Goal: Task Accomplishment & Management: Complete application form

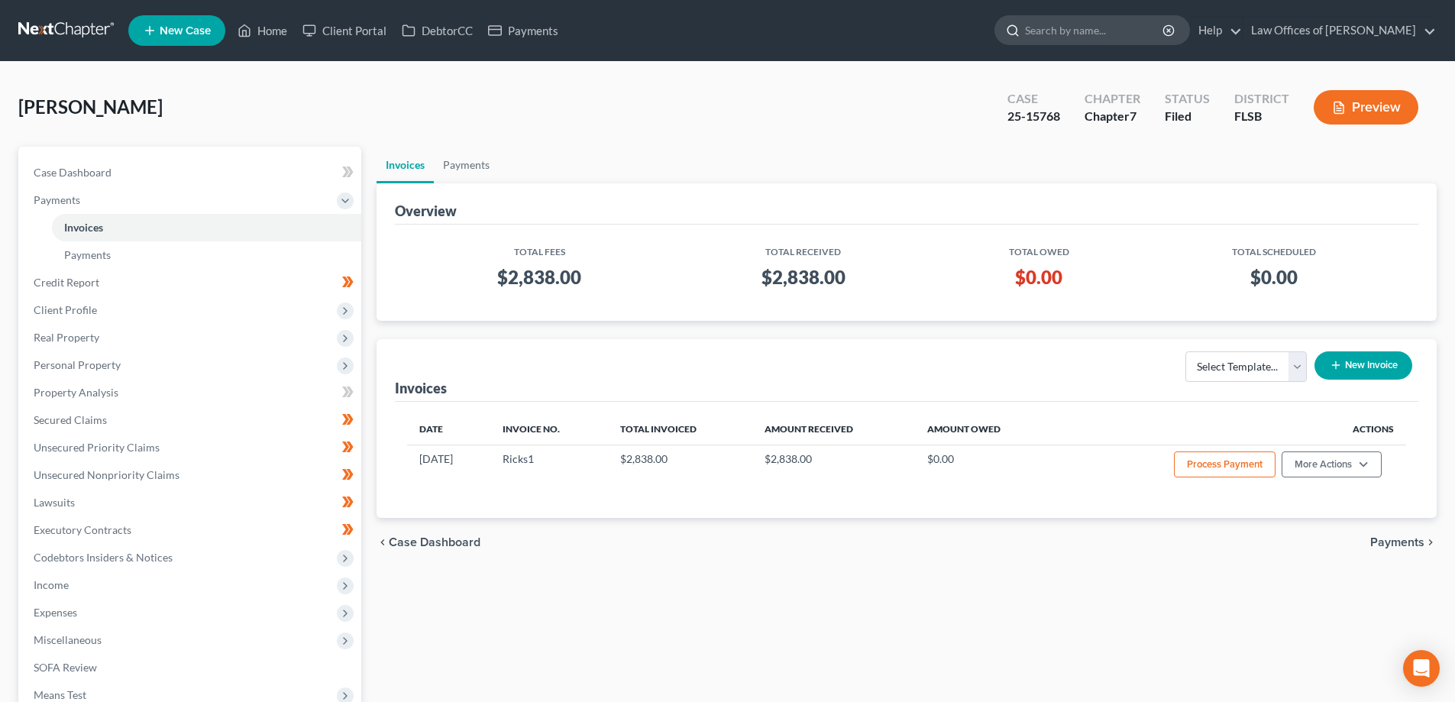
click at [1137, 27] on input "search" at bounding box center [1095, 30] width 140 height 28
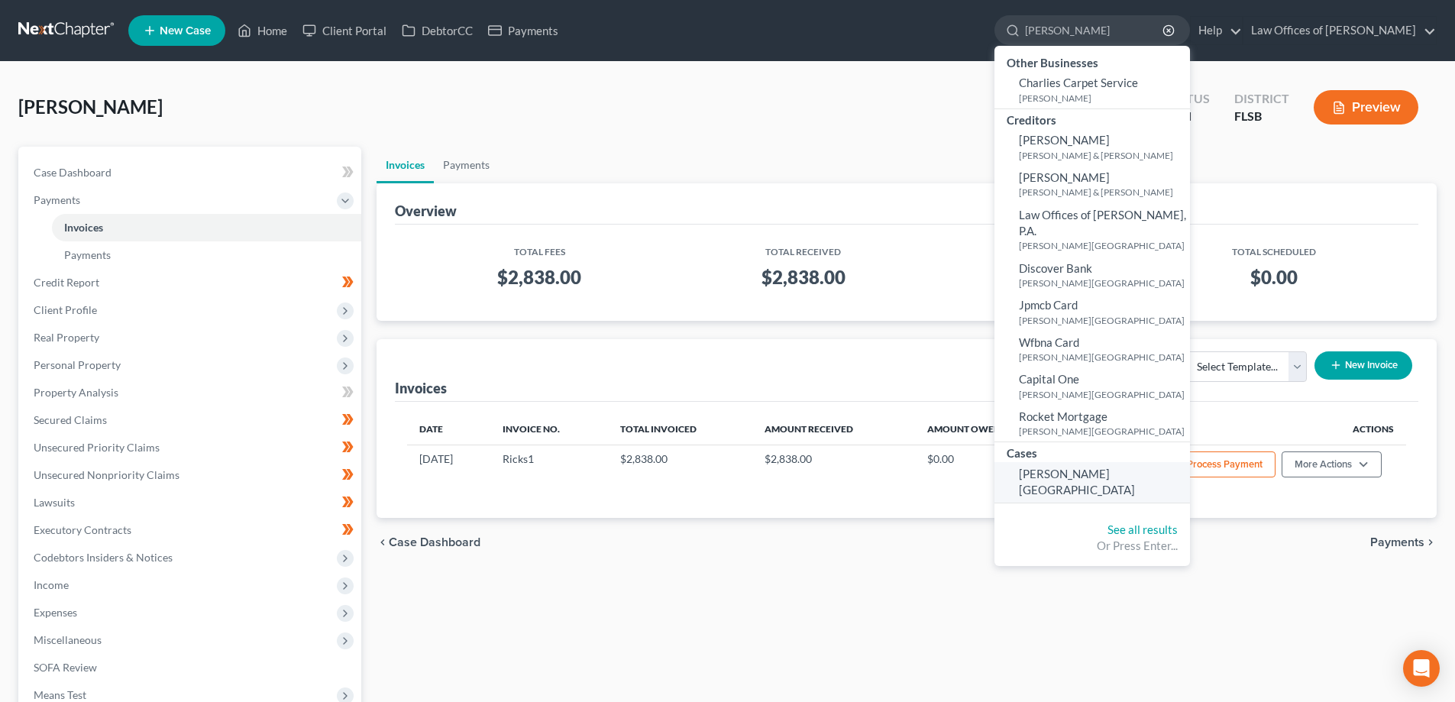
type input "[PERSON_NAME]"
click at [1063, 467] on span "[PERSON_NAME][GEOGRAPHIC_DATA]" at bounding box center [1077, 482] width 116 height 30
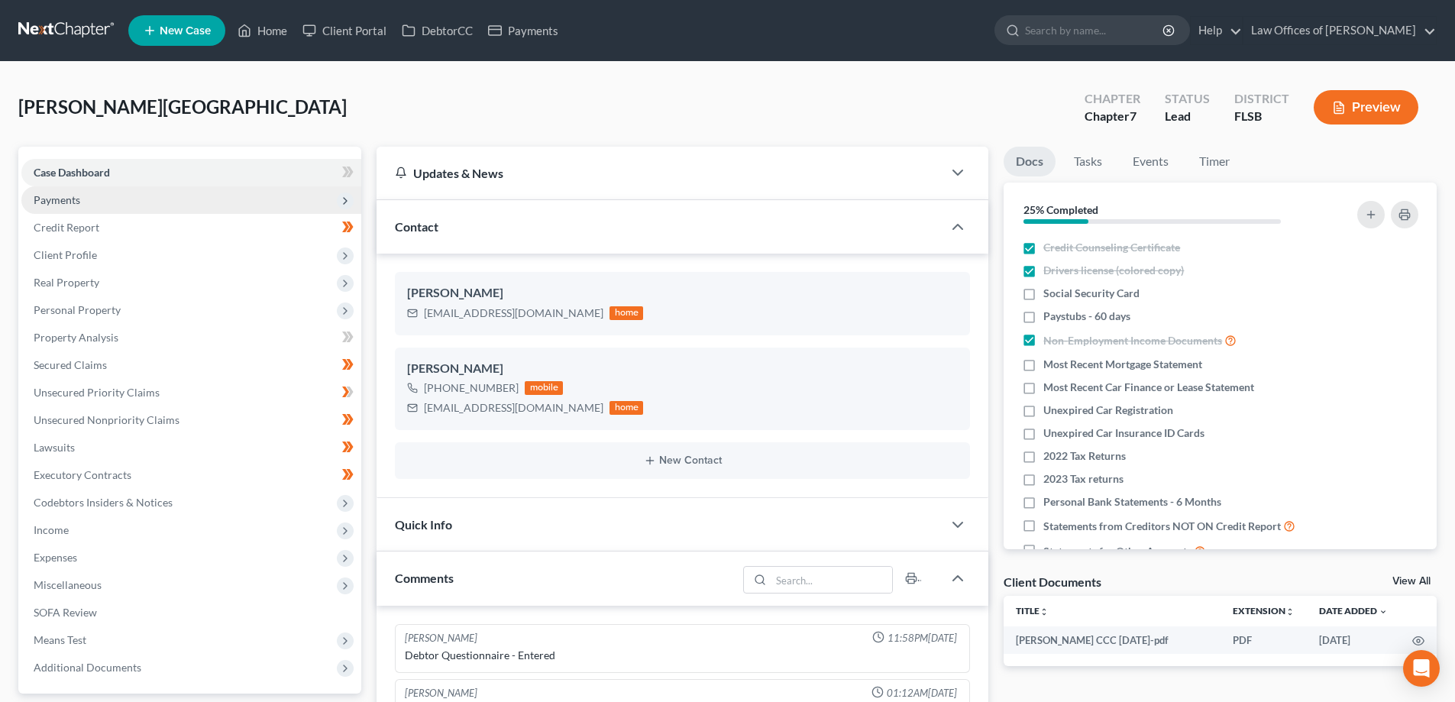
click at [95, 202] on span "Payments" at bounding box center [191, 199] width 340 height 27
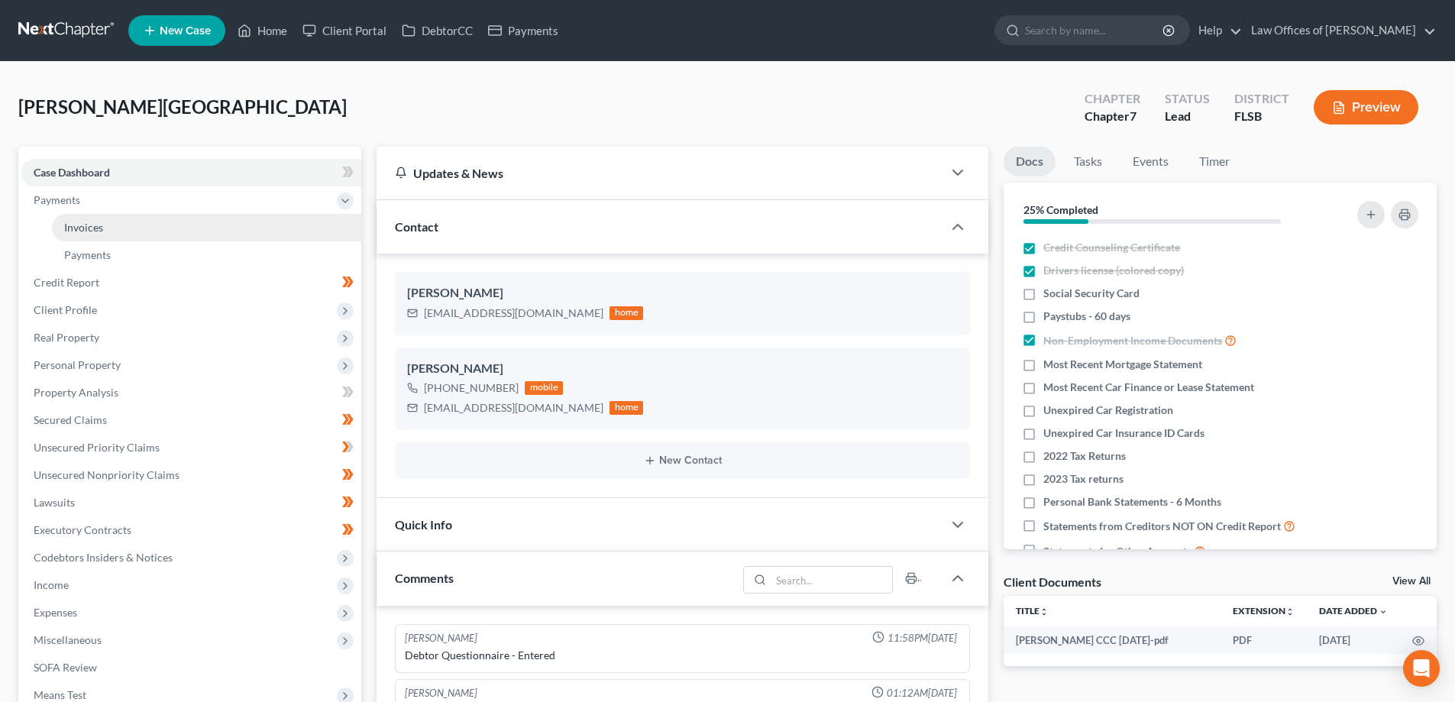
click at [145, 229] on link "Invoices" at bounding box center [206, 227] width 309 height 27
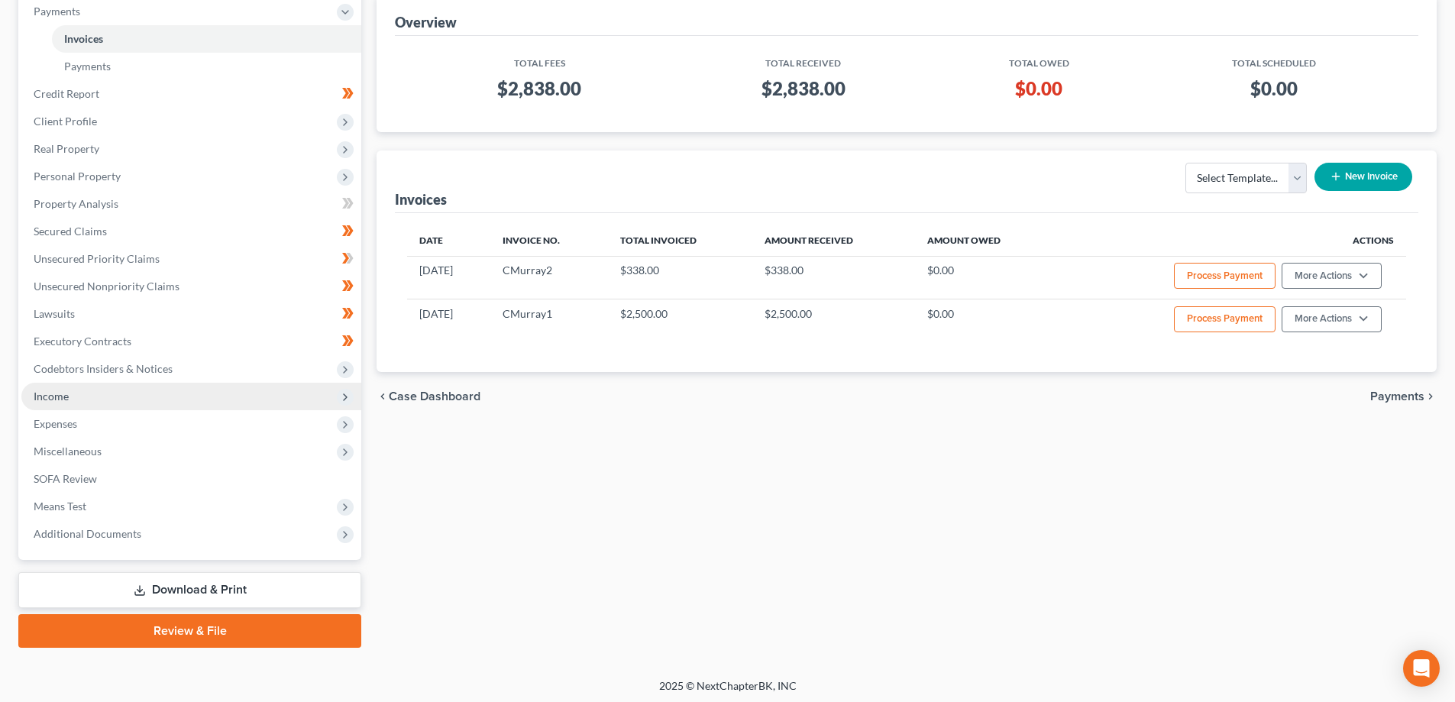
scroll to position [192, 0]
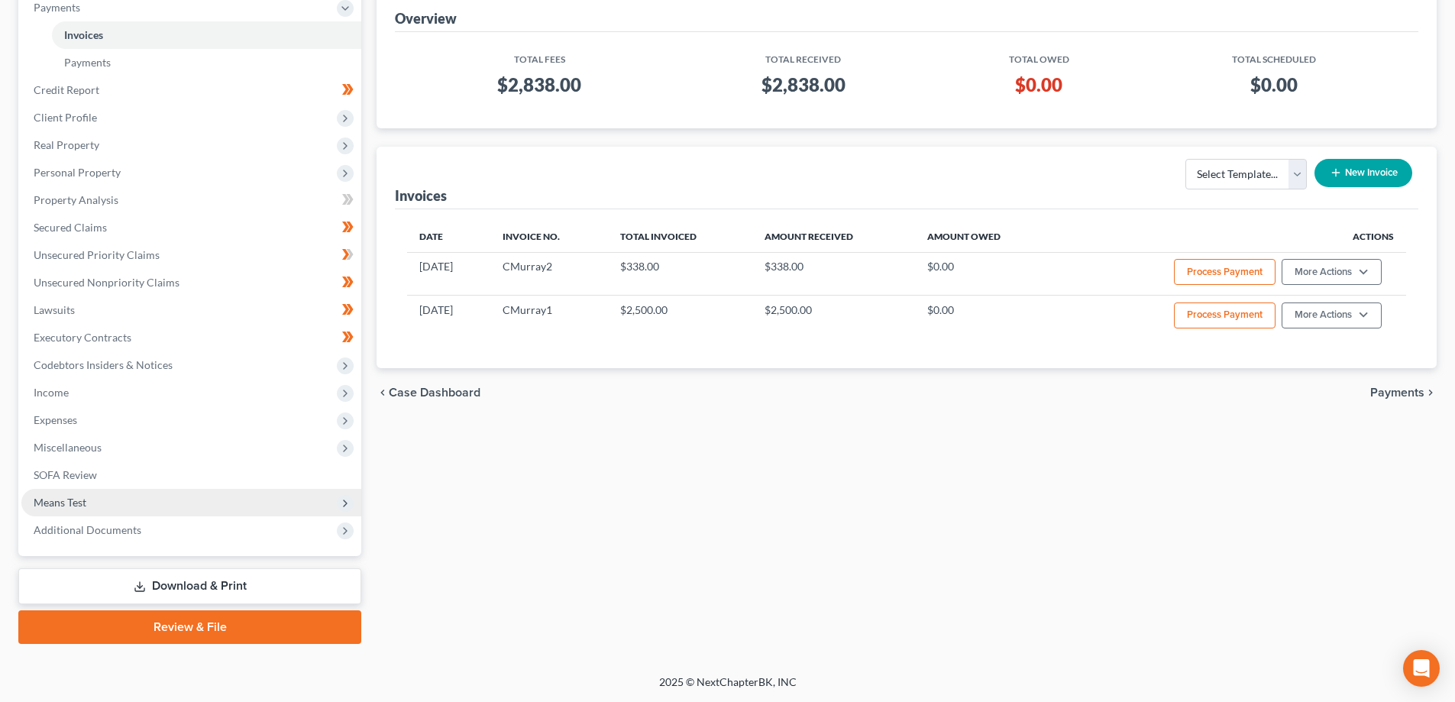
click at [203, 499] on span "Means Test" at bounding box center [191, 502] width 340 height 27
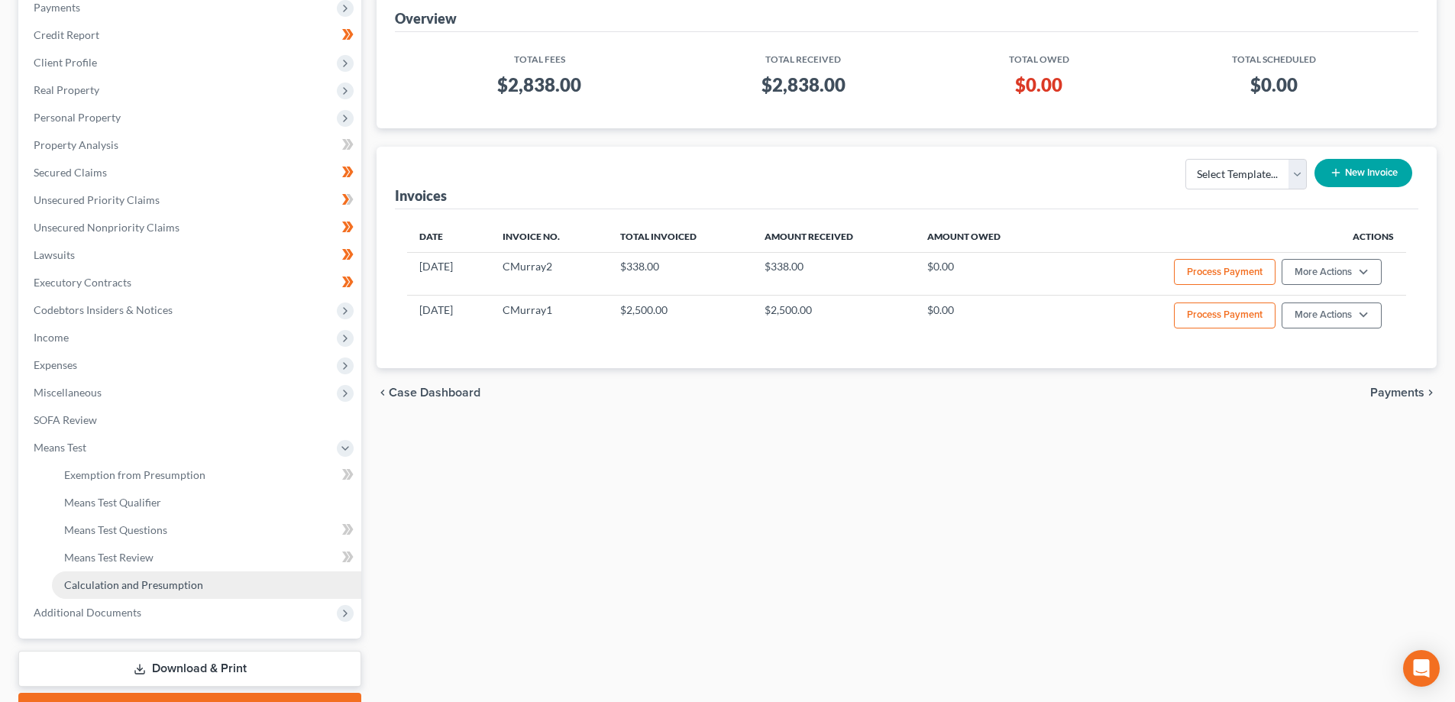
click at [129, 583] on span "Calculation and Presumption" at bounding box center [133, 584] width 139 height 13
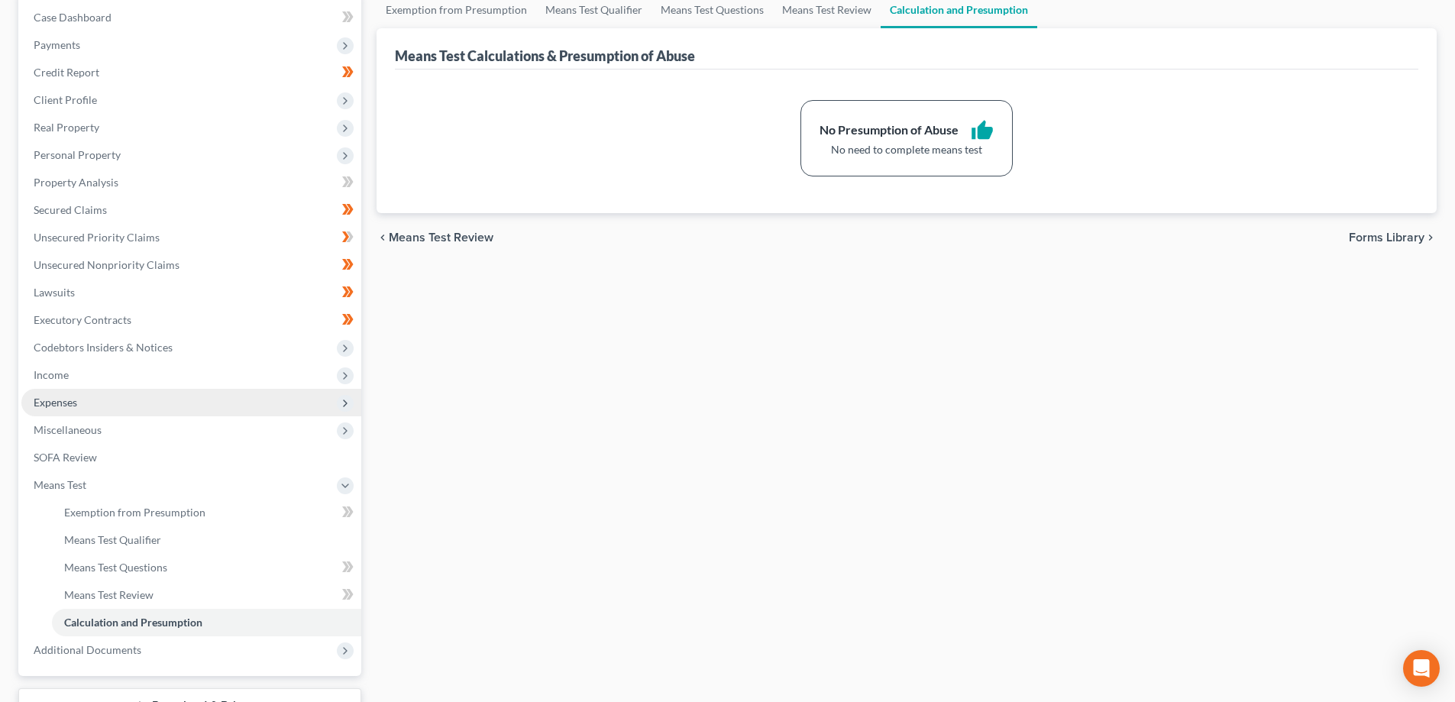
scroll to position [153, 0]
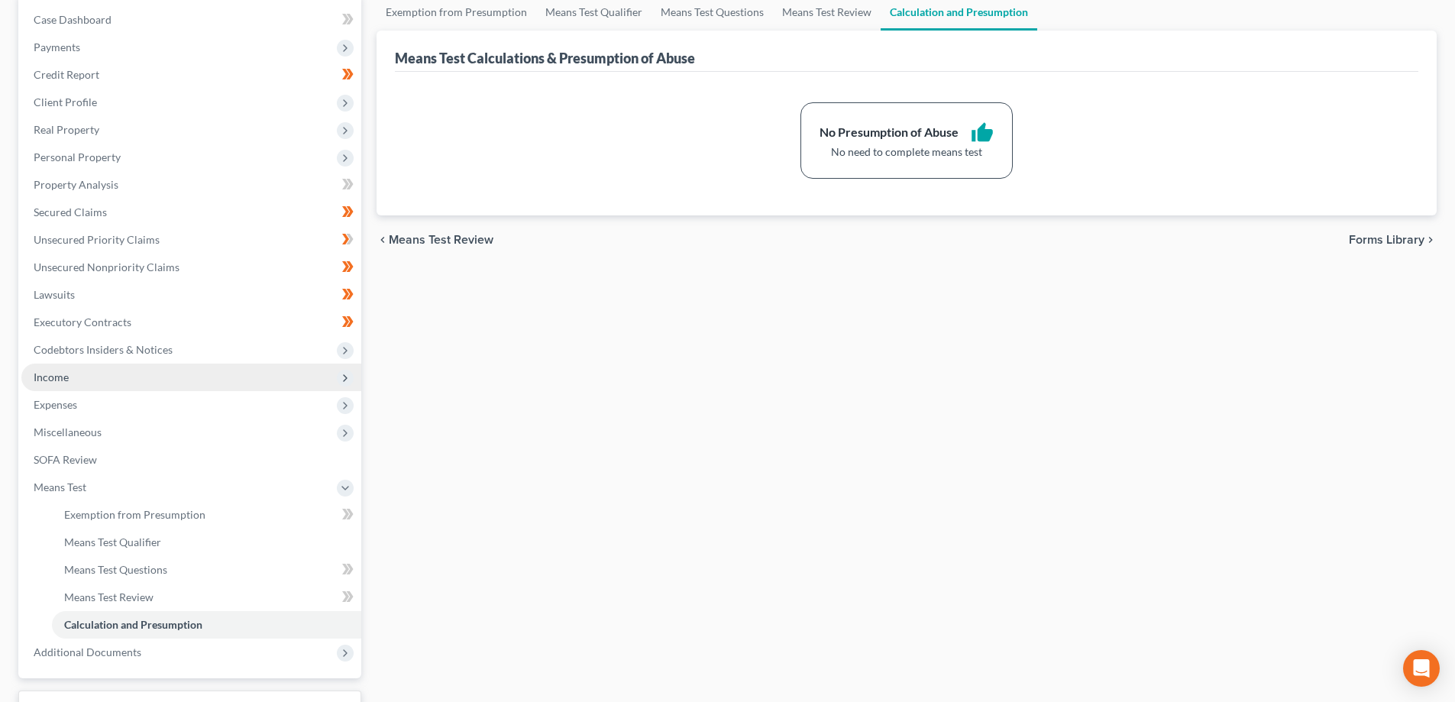
click at [118, 380] on span "Income" at bounding box center [191, 377] width 340 height 27
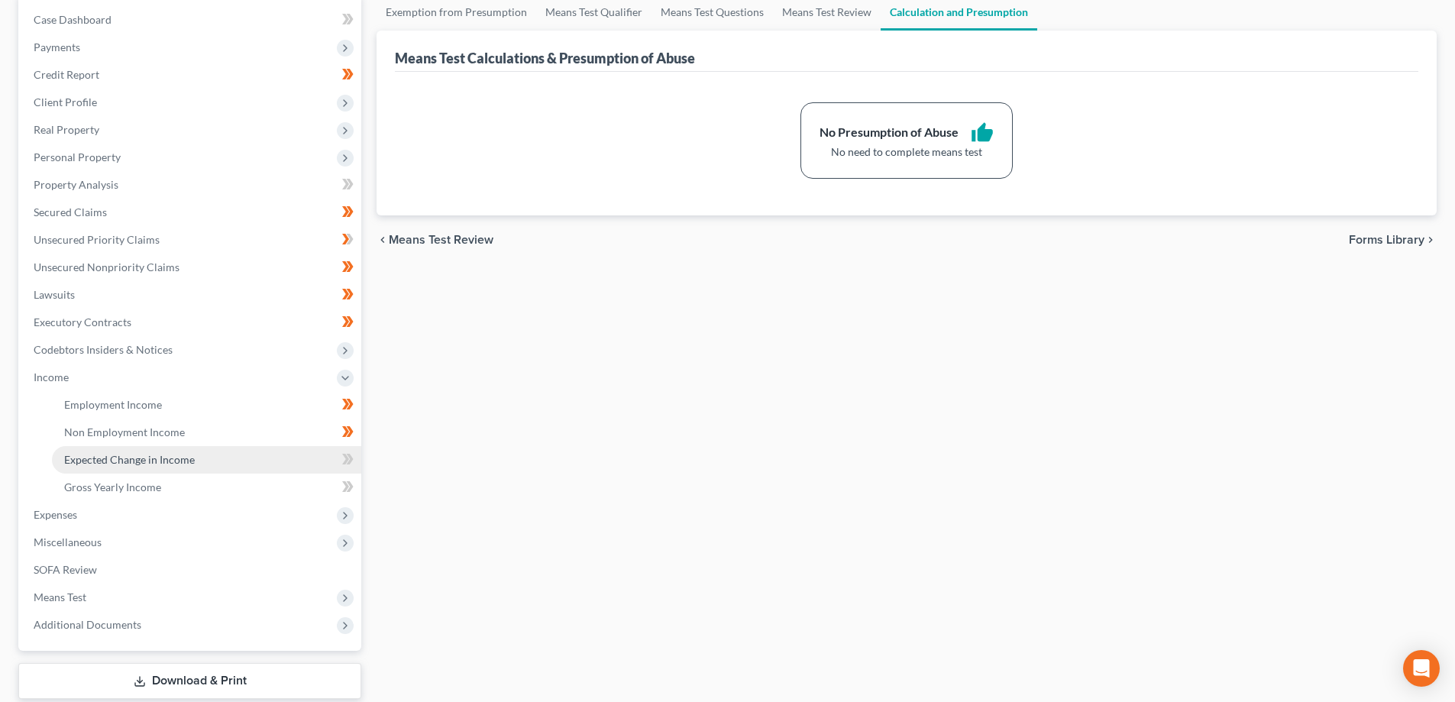
click at [143, 458] on span "Expected Change in Income" at bounding box center [129, 459] width 131 height 13
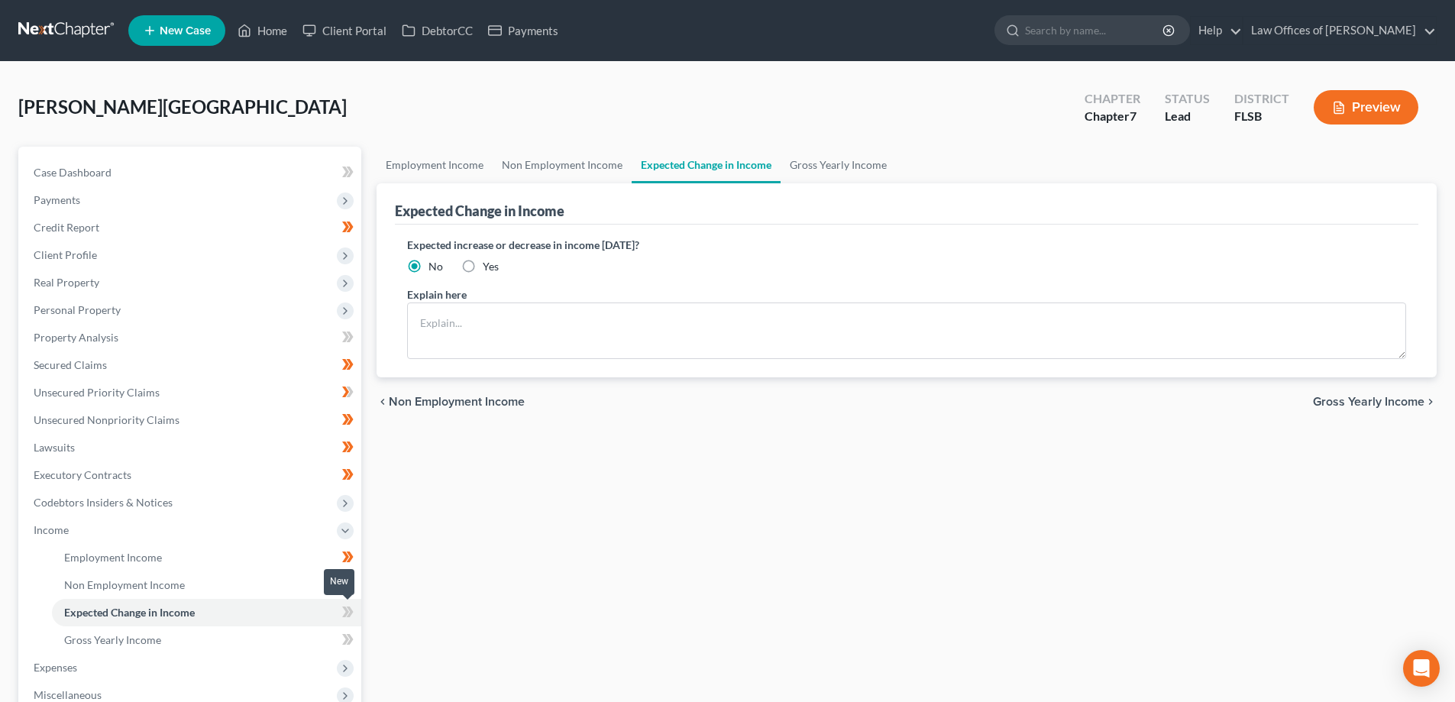
click at [347, 611] on icon at bounding box center [345, 612] width 7 height 11
click at [170, 580] on span "Non Employment Income" at bounding box center [124, 584] width 121 height 13
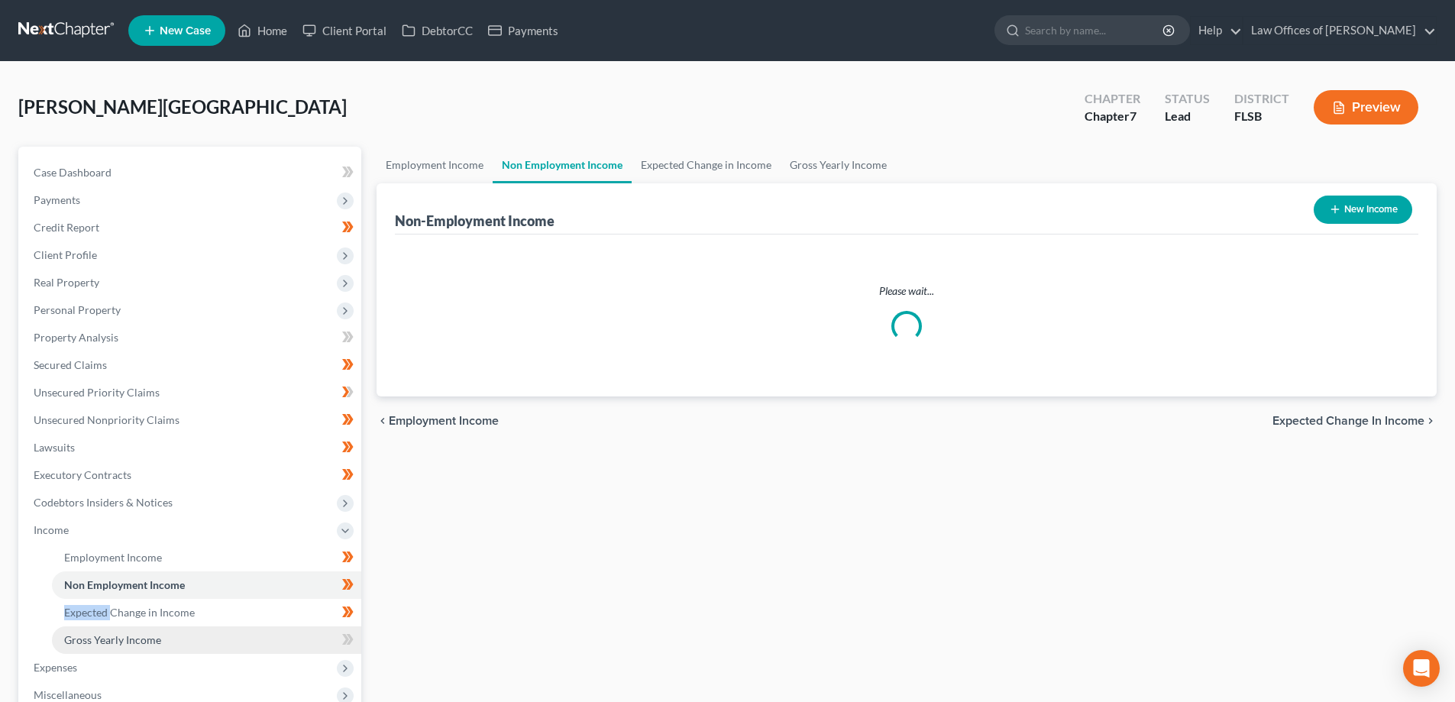
click at [125, 639] on span "Gross Yearly Income" at bounding box center [112, 639] width 97 height 13
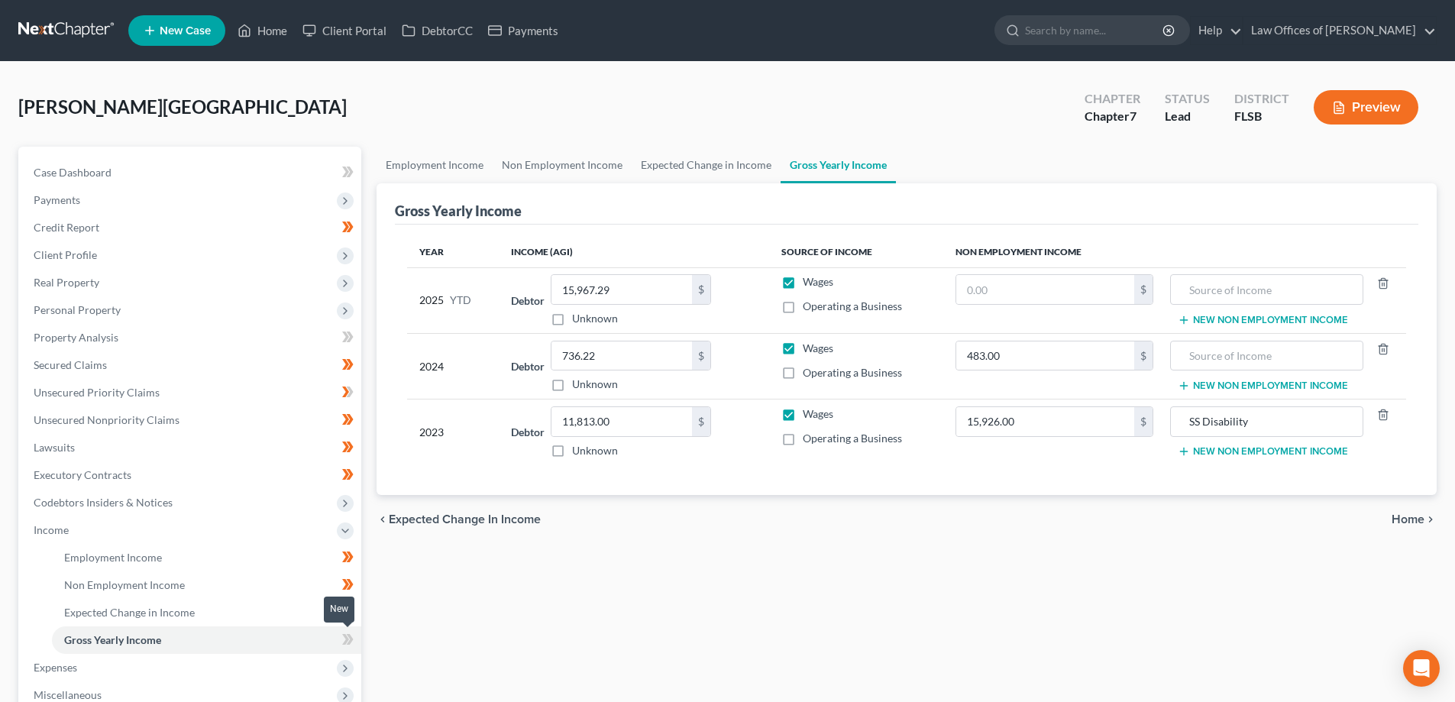
click at [345, 640] on icon at bounding box center [347, 639] width 11 height 19
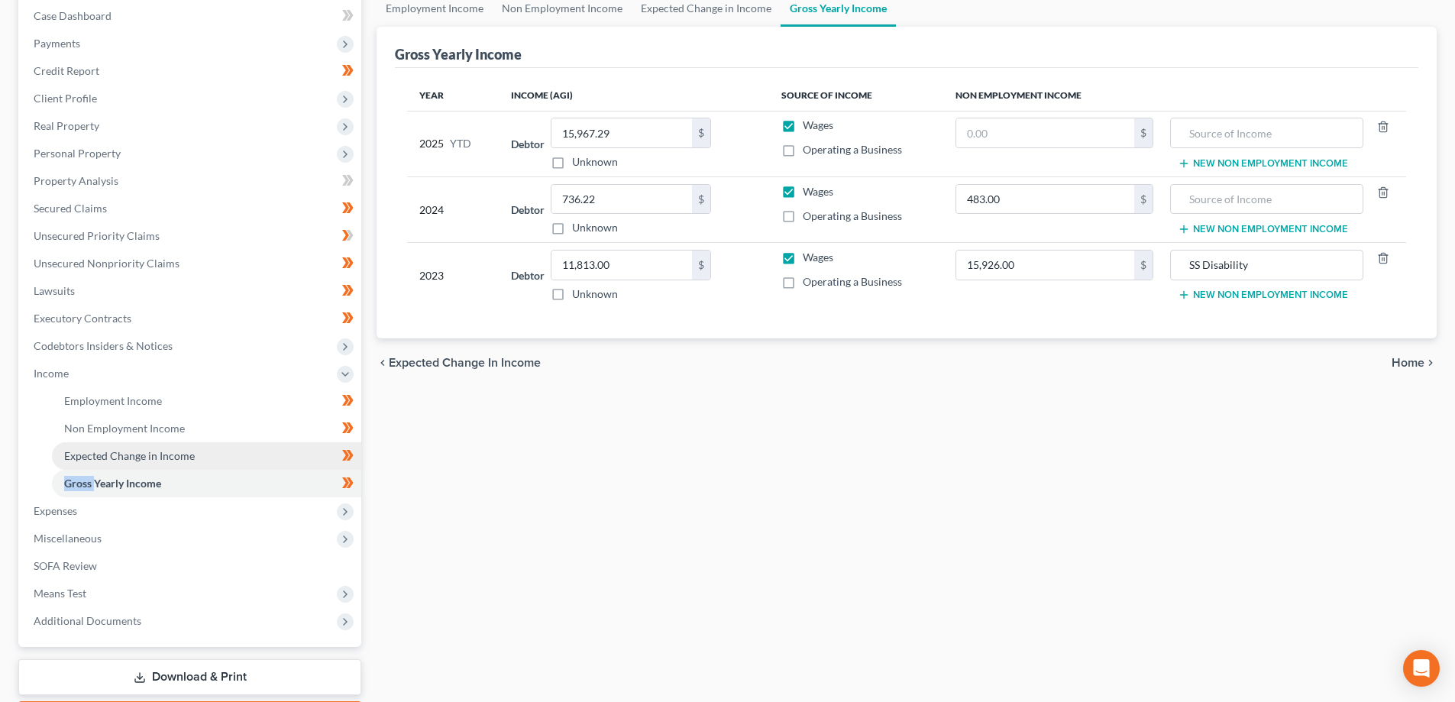
scroll to position [153, 0]
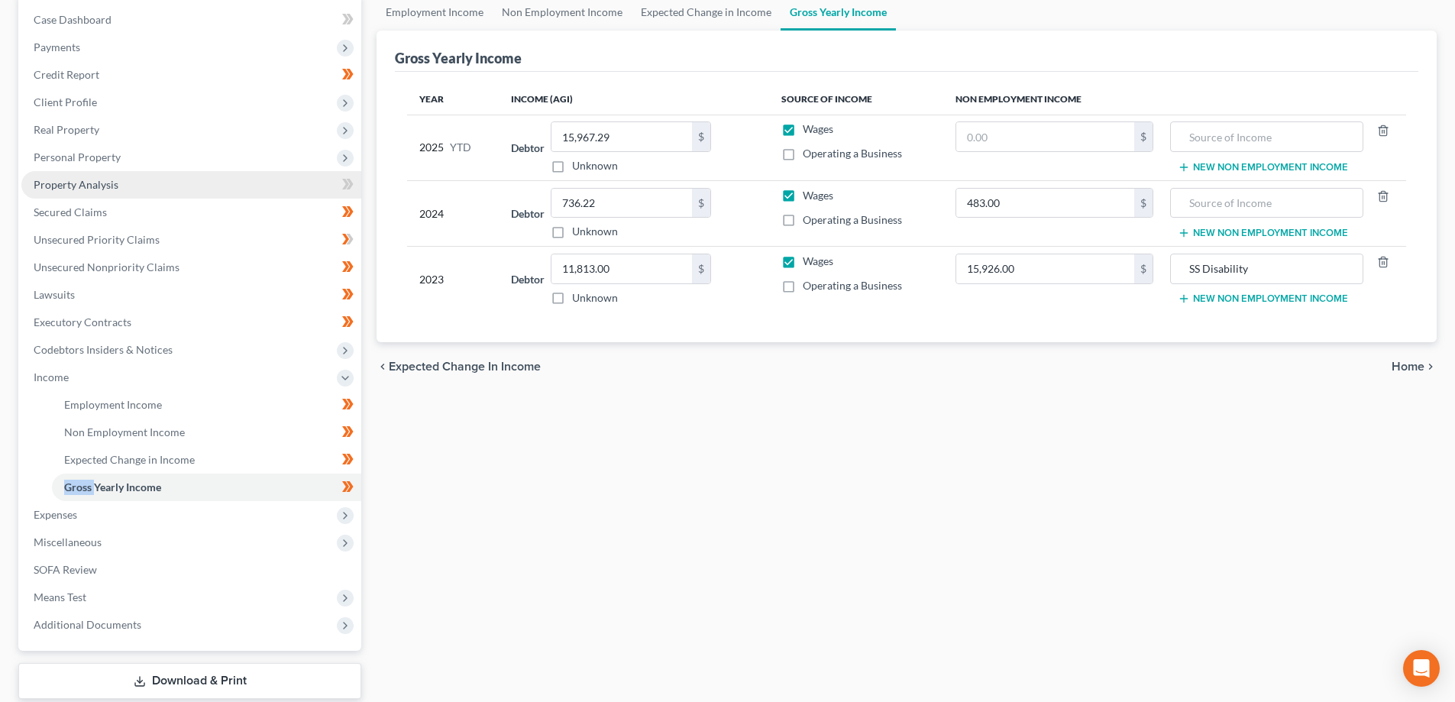
click at [65, 184] on span "Property Analysis" at bounding box center [76, 184] width 85 height 13
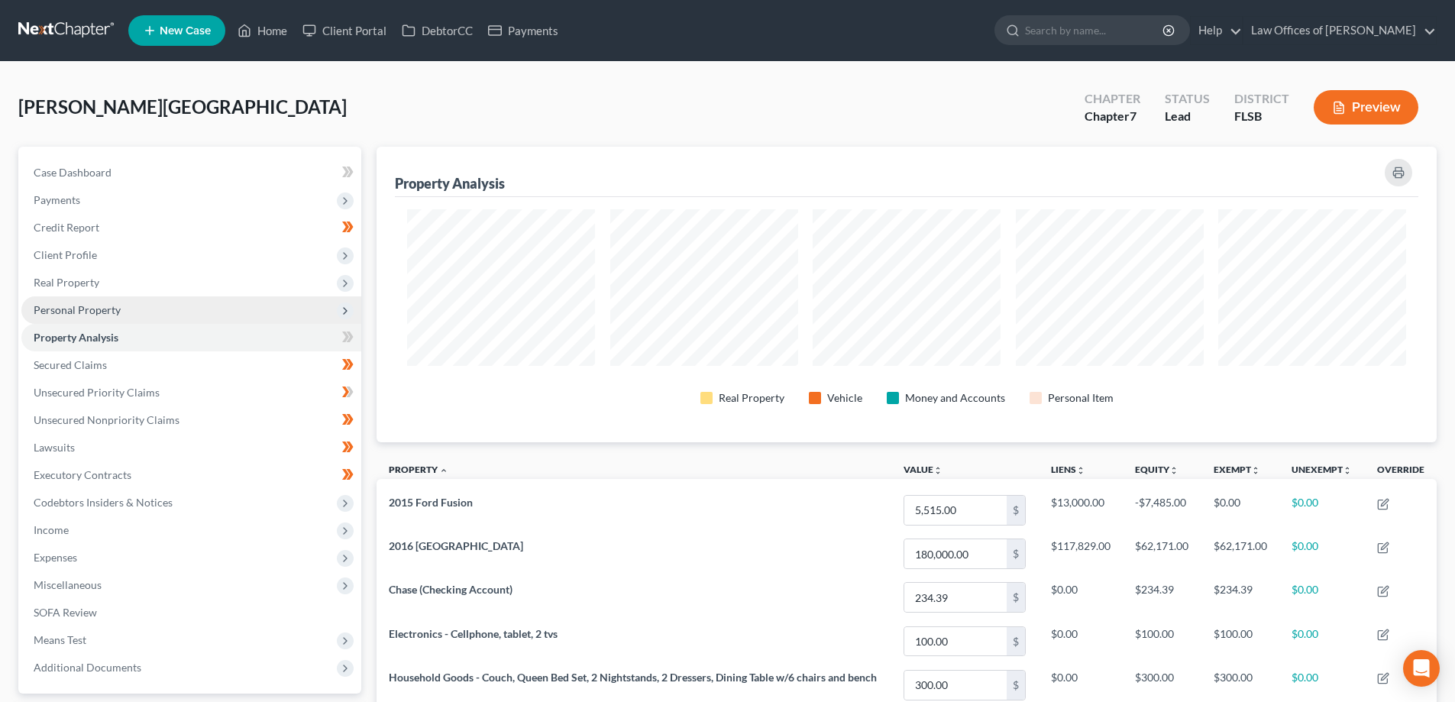
click at [107, 309] on span "Personal Property" at bounding box center [77, 309] width 87 height 13
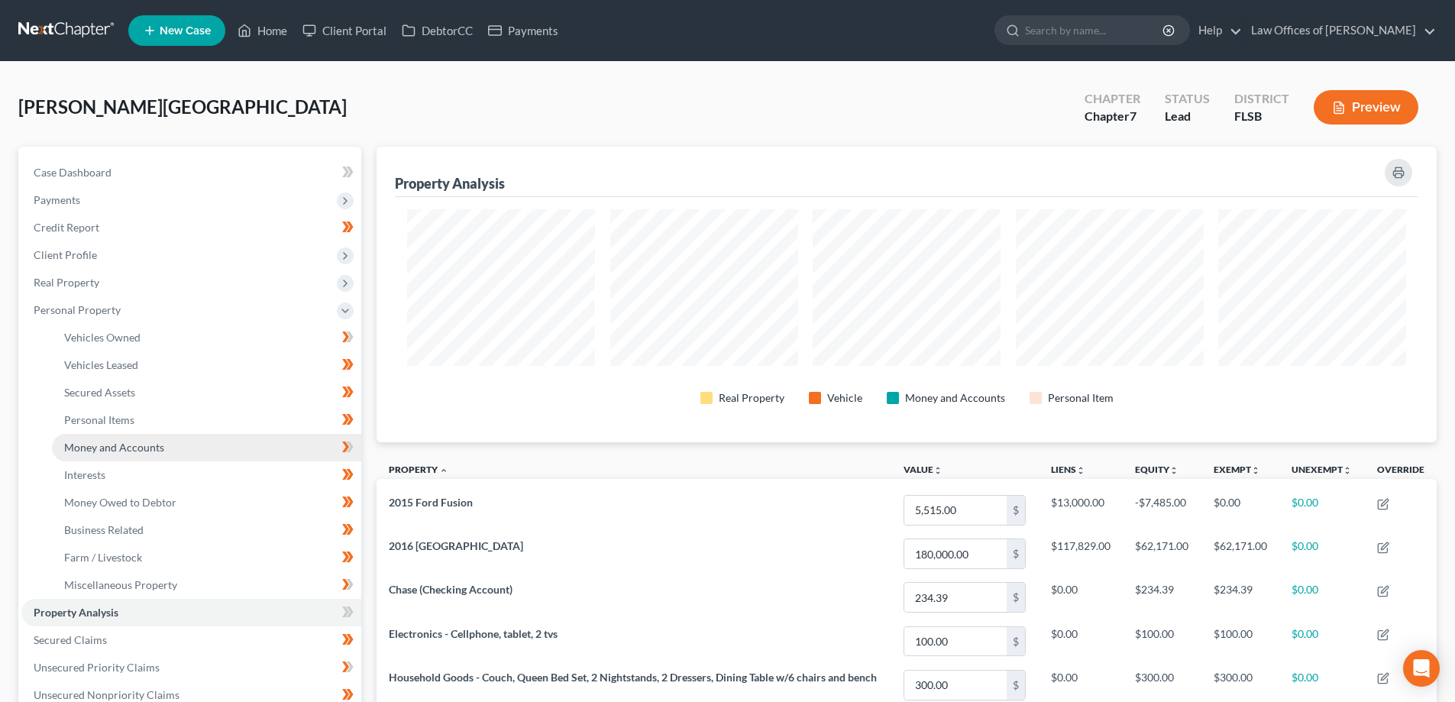
click at [99, 442] on span "Money and Accounts" at bounding box center [114, 447] width 100 height 13
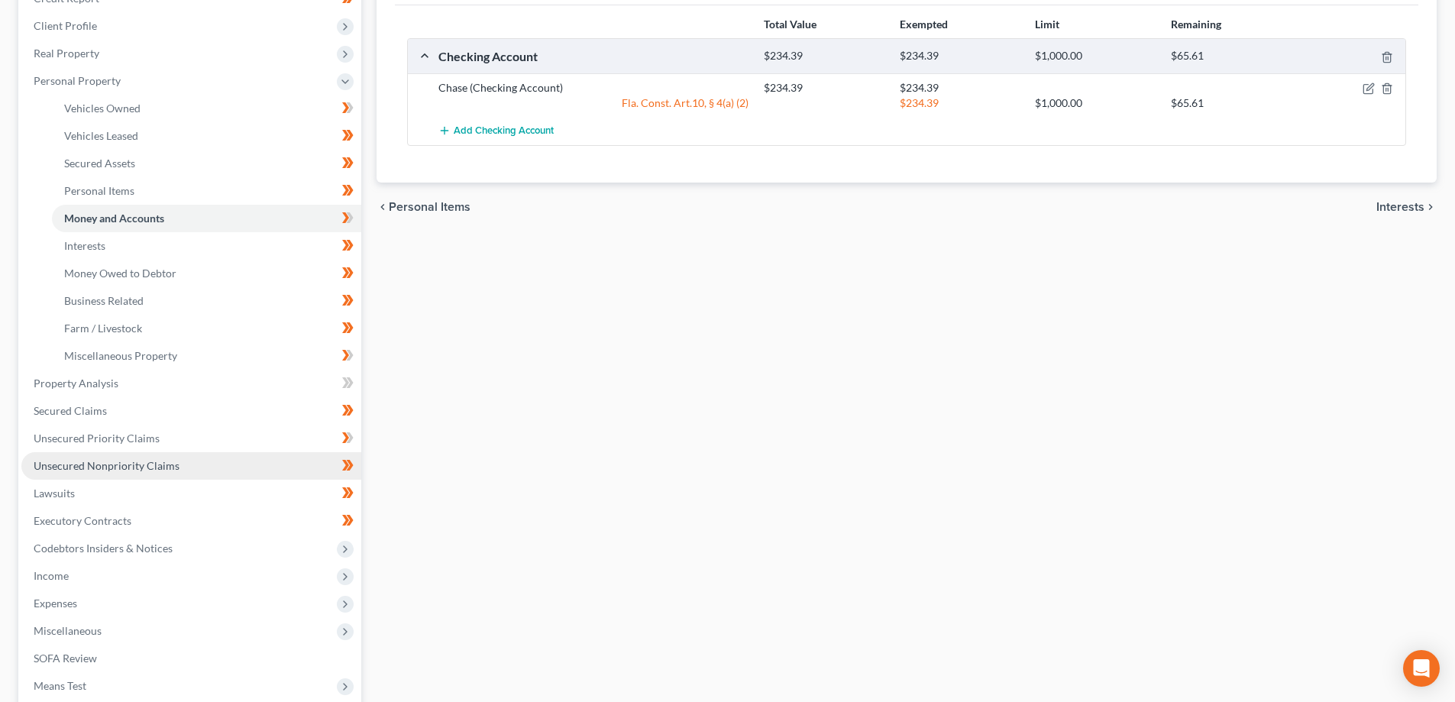
click at [134, 468] on span "Unsecured Nonpriority Claims" at bounding box center [107, 465] width 146 height 13
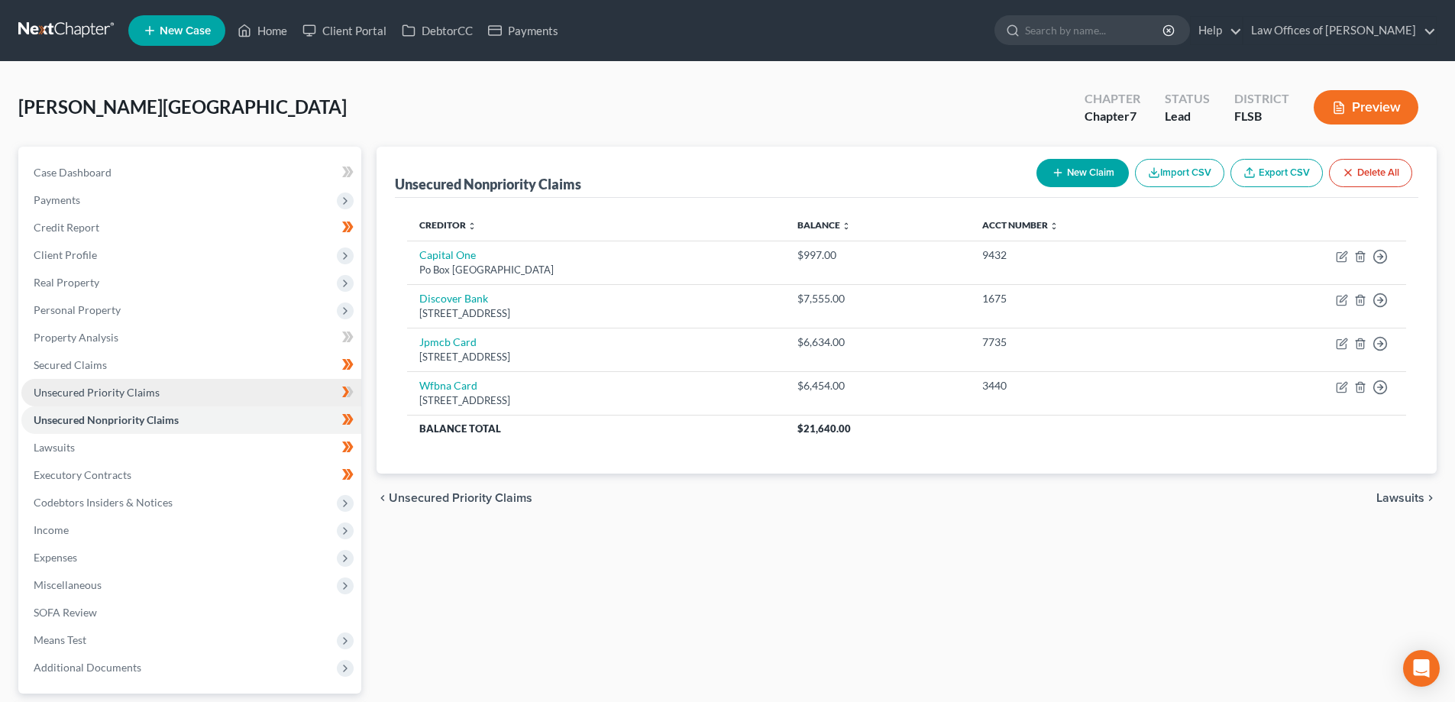
click at [115, 390] on span "Unsecured Priority Claims" at bounding box center [97, 392] width 126 height 13
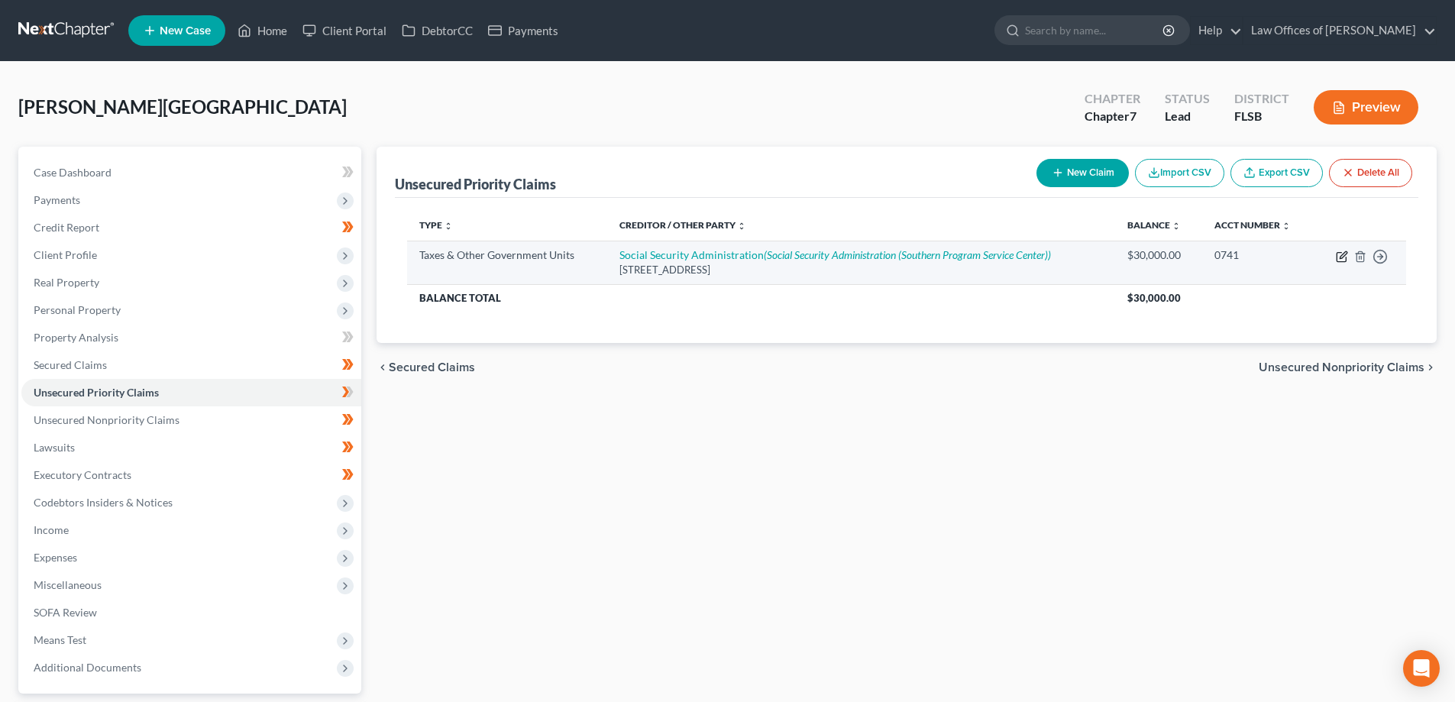
click at [1341, 256] on icon "button" at bounding box center [1343, 254] width 7 height 7
select select "0"
select select "38"
select select "0"
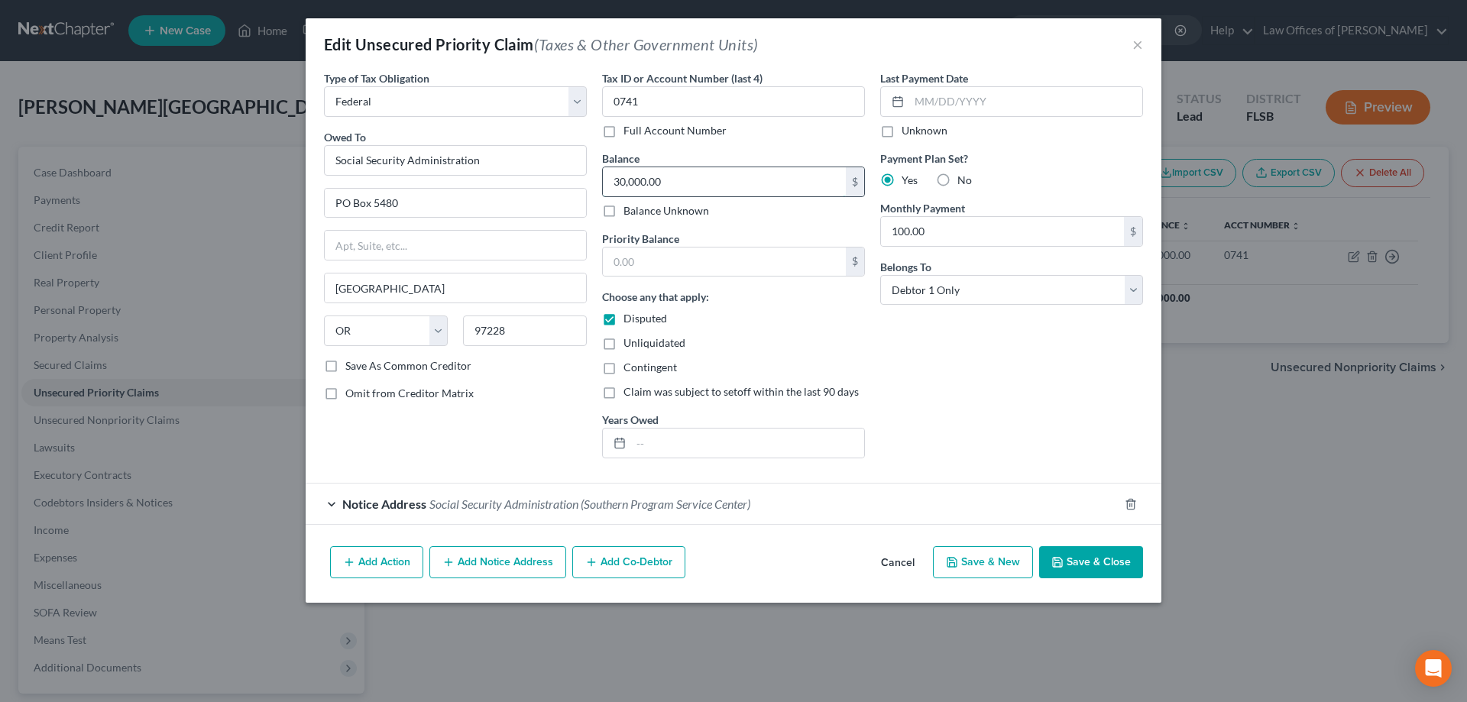
click at [678, 184] on input "30,000.00" at bounding box center [724, 181] width 243 height 29
type input "29,432.00"
drag, startPoint x: 935, startPoint y: 235, endPoint x: 991, endPoint y: 221, distance: 57.6
click at [937, 235] on input "100.00" at bounding box center [1002, 231] width 243 height 29
type input "169.00"
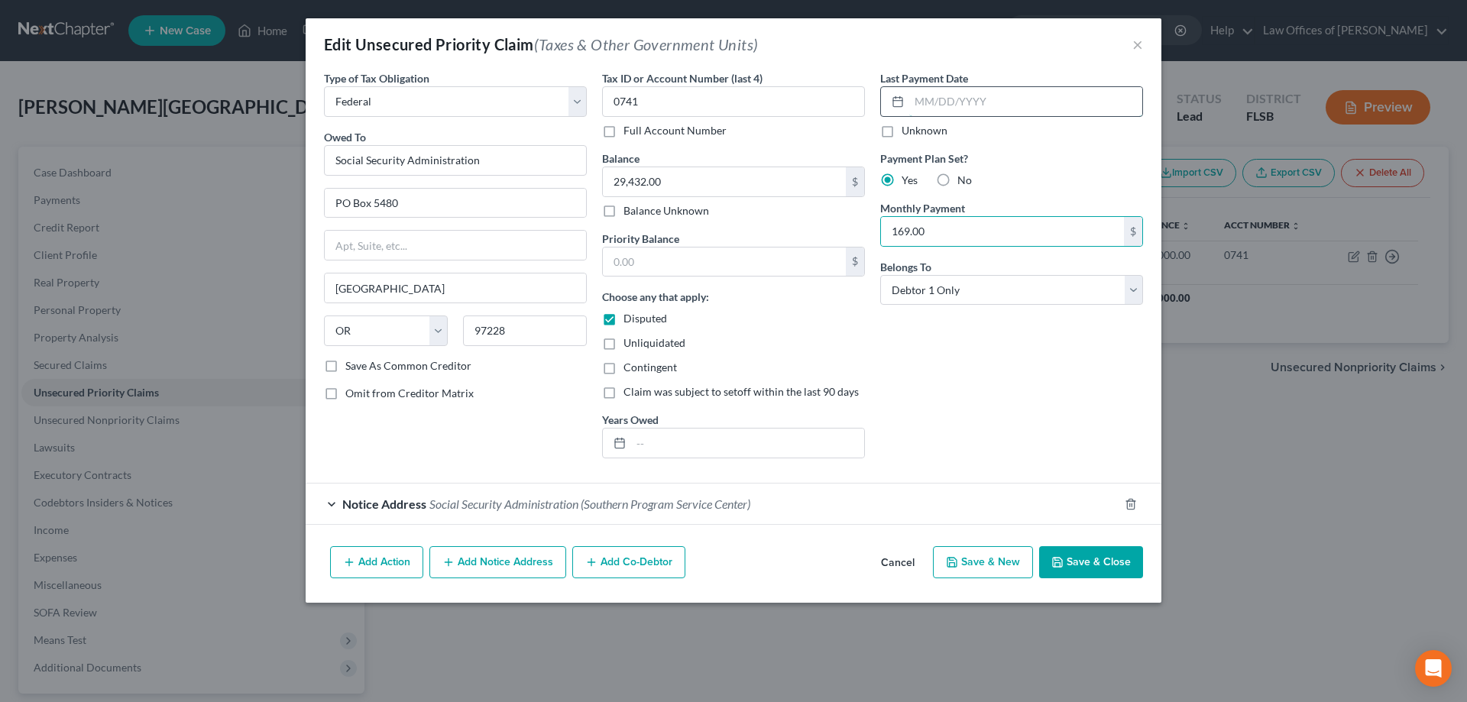
click at [916, 106] on input "text" at bounding box center [1025, 101] width 233 height 29
click at [901, 132] on label "Unknown" at bounding box center [924, 130] width 46 height 15
click at [907, 132] on input "Unknown" at bounding box center [912, 128] width 10 height 10
checkbox input "true"
click at [1097, 565] on button "Save & Close" at bounding box center [1091, 562] width 104 height 32
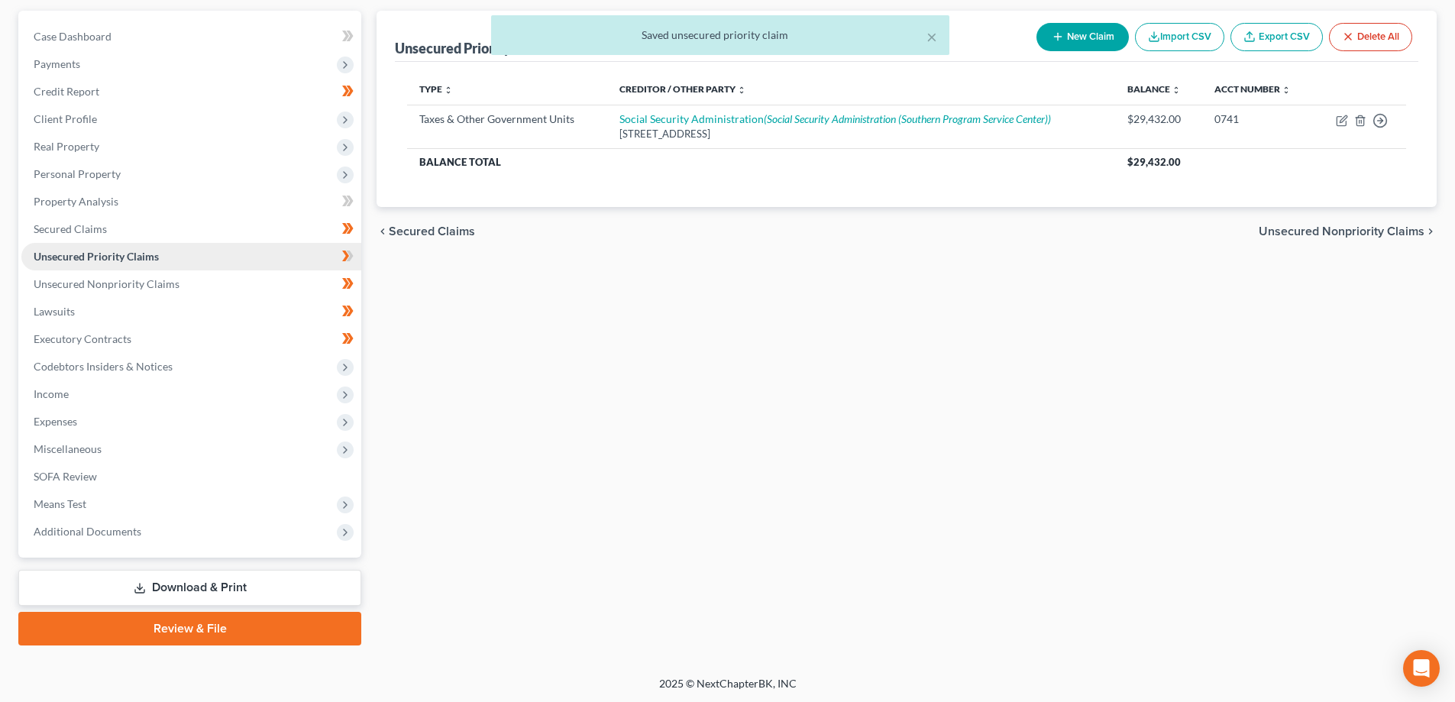
scroll to position [137, 0]
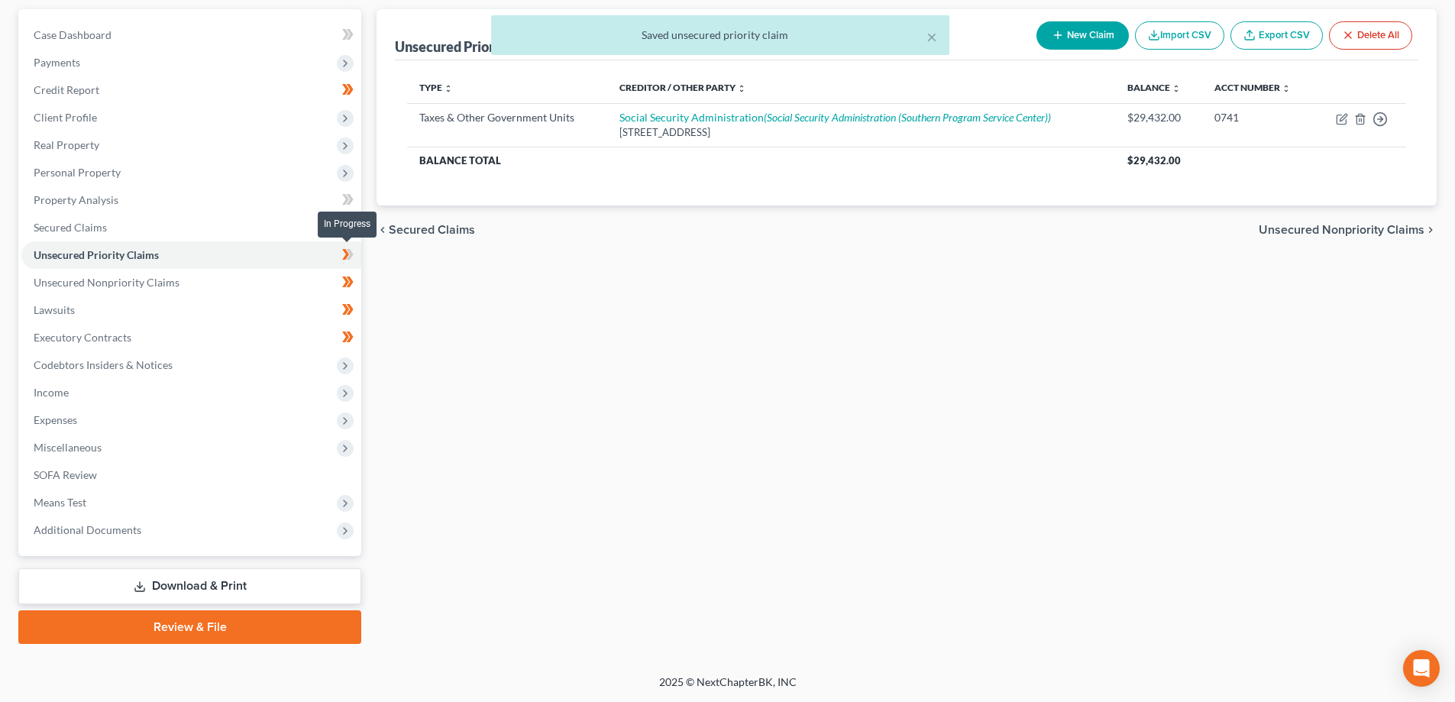
click at [346, 255] on icon at bounding box center [345, 254] width 7 height 11
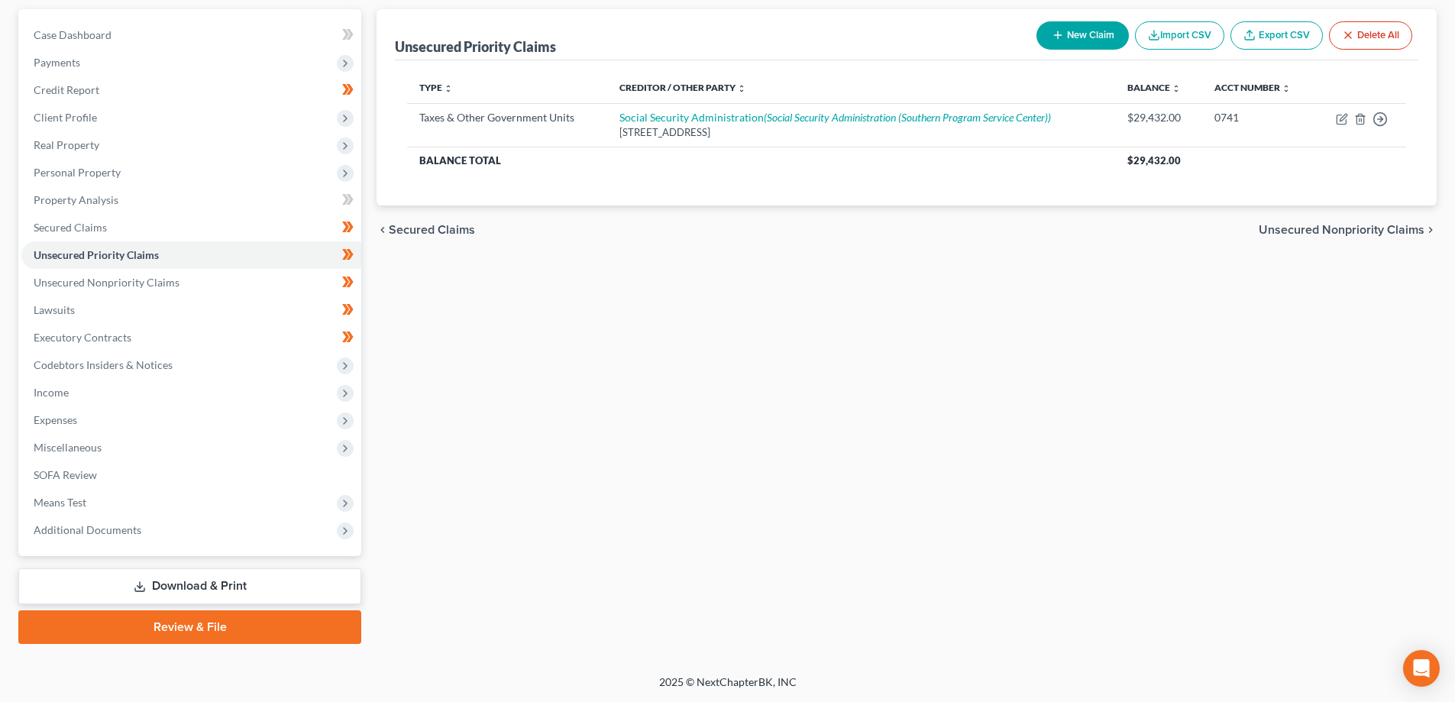
click at [194, 627] on link "Review & File" at bounding box center [189, 627] width 343 height 34
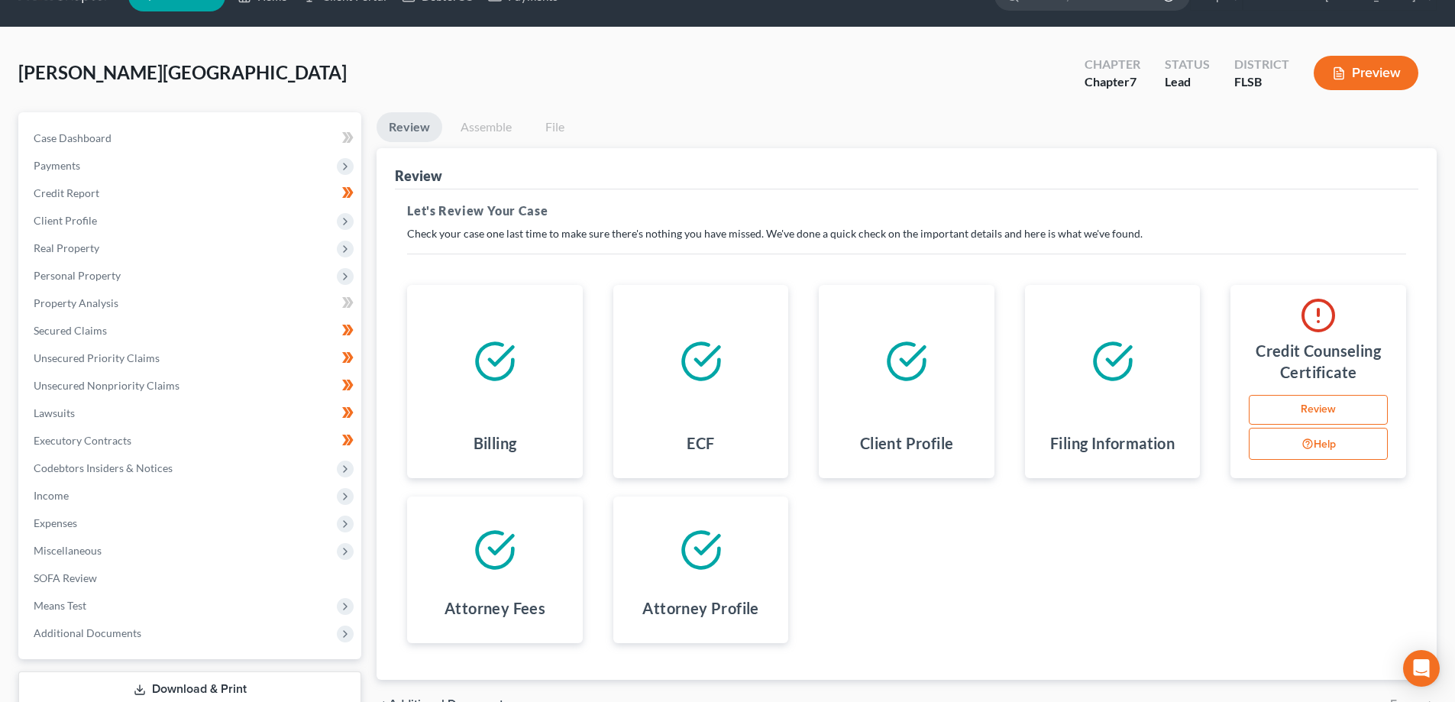
scroll to position [137, 0]
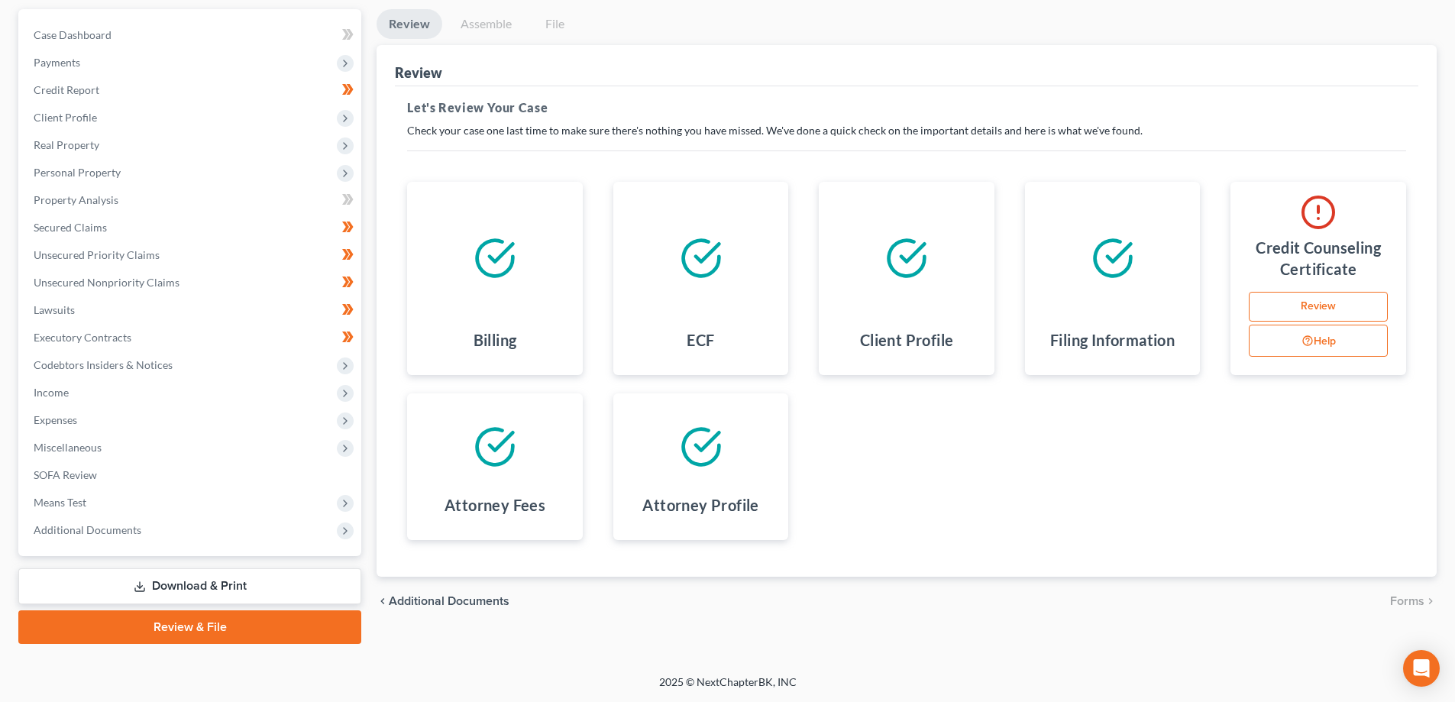
click at [1313, 307] on link "Review" at bounding box center [1318, 307] width 139 height 31
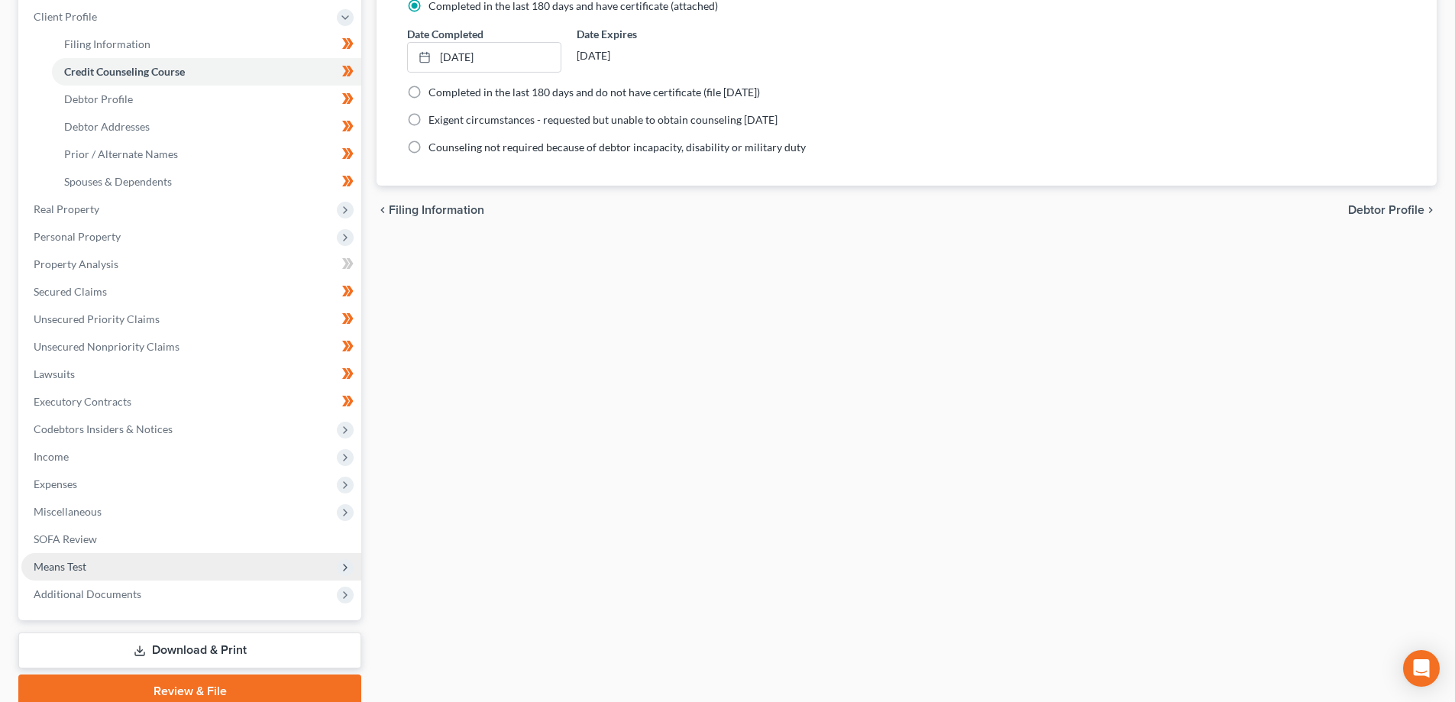
scroll to position [302, 0]
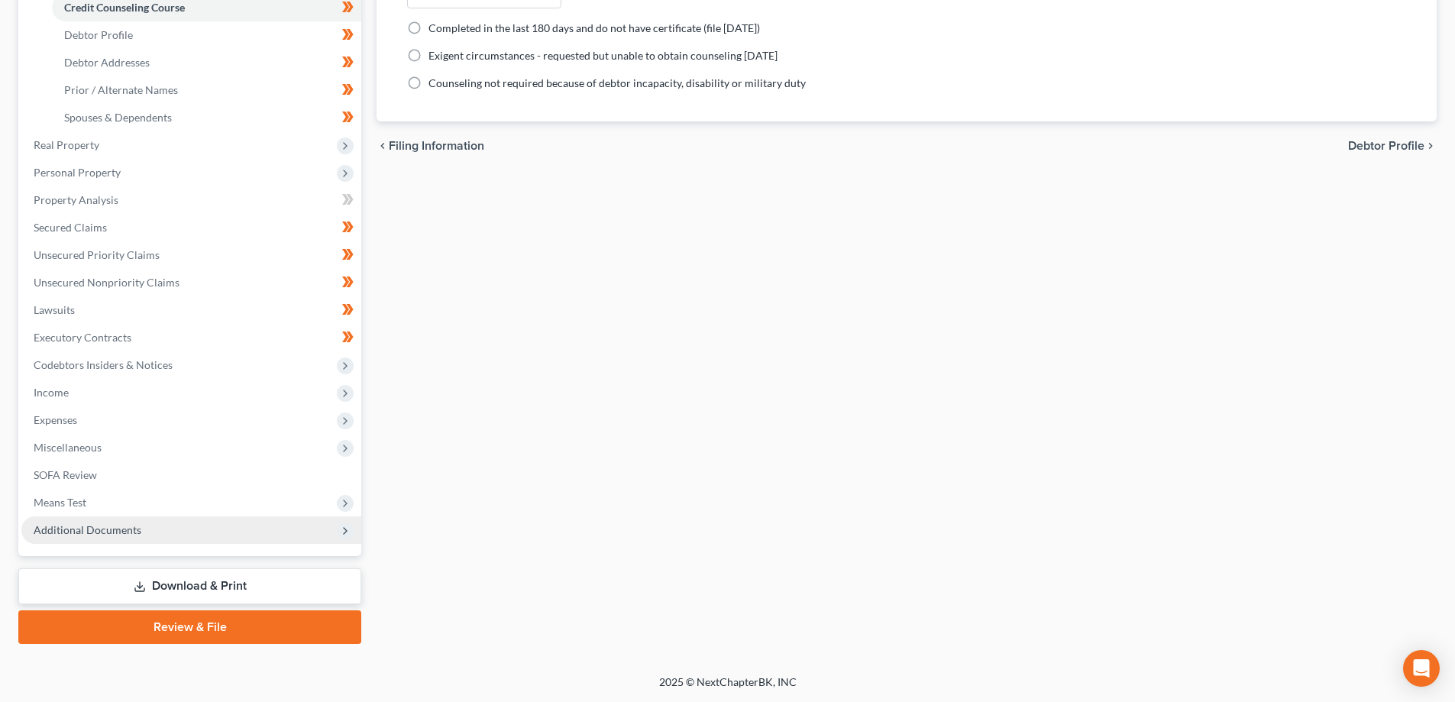
click at [82, 532] on span "Additional Documents" at bounding box center [88, 529] width 108 height 13
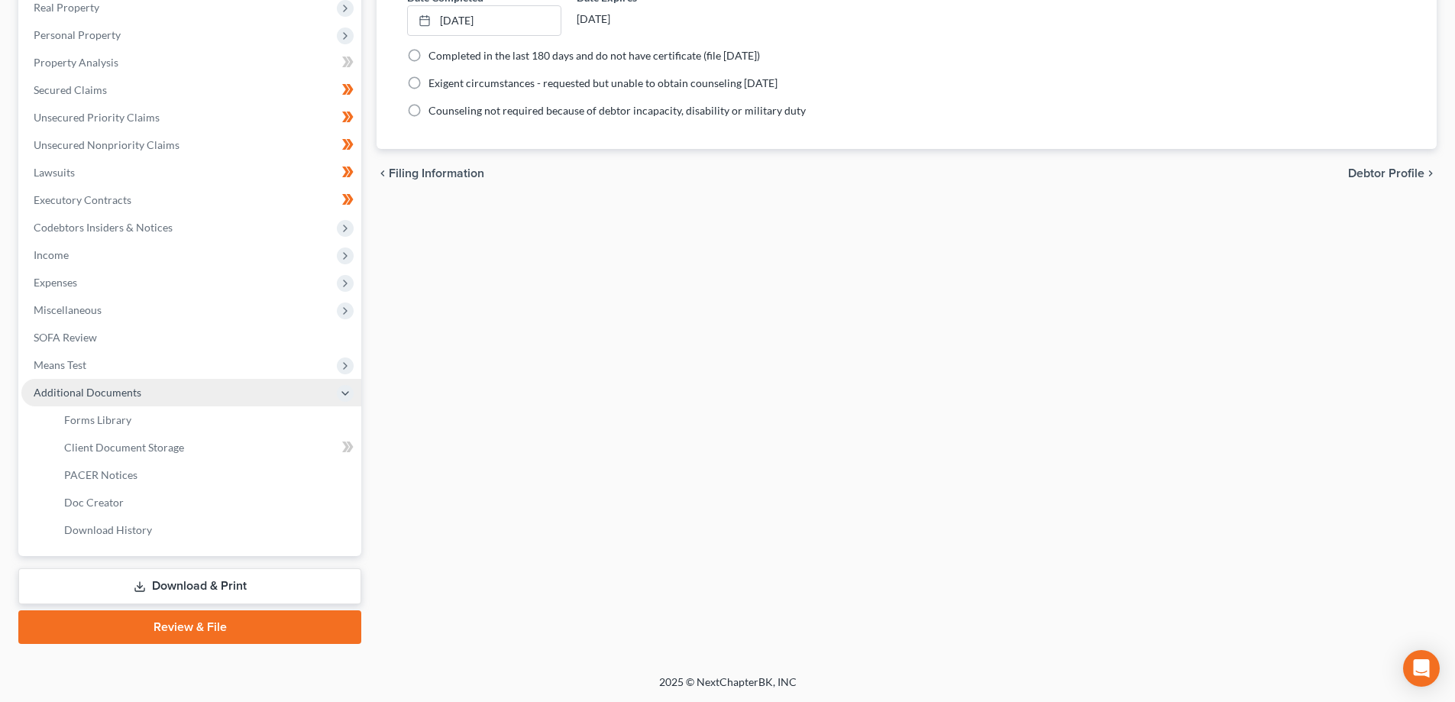
scroll to position [275, 0]
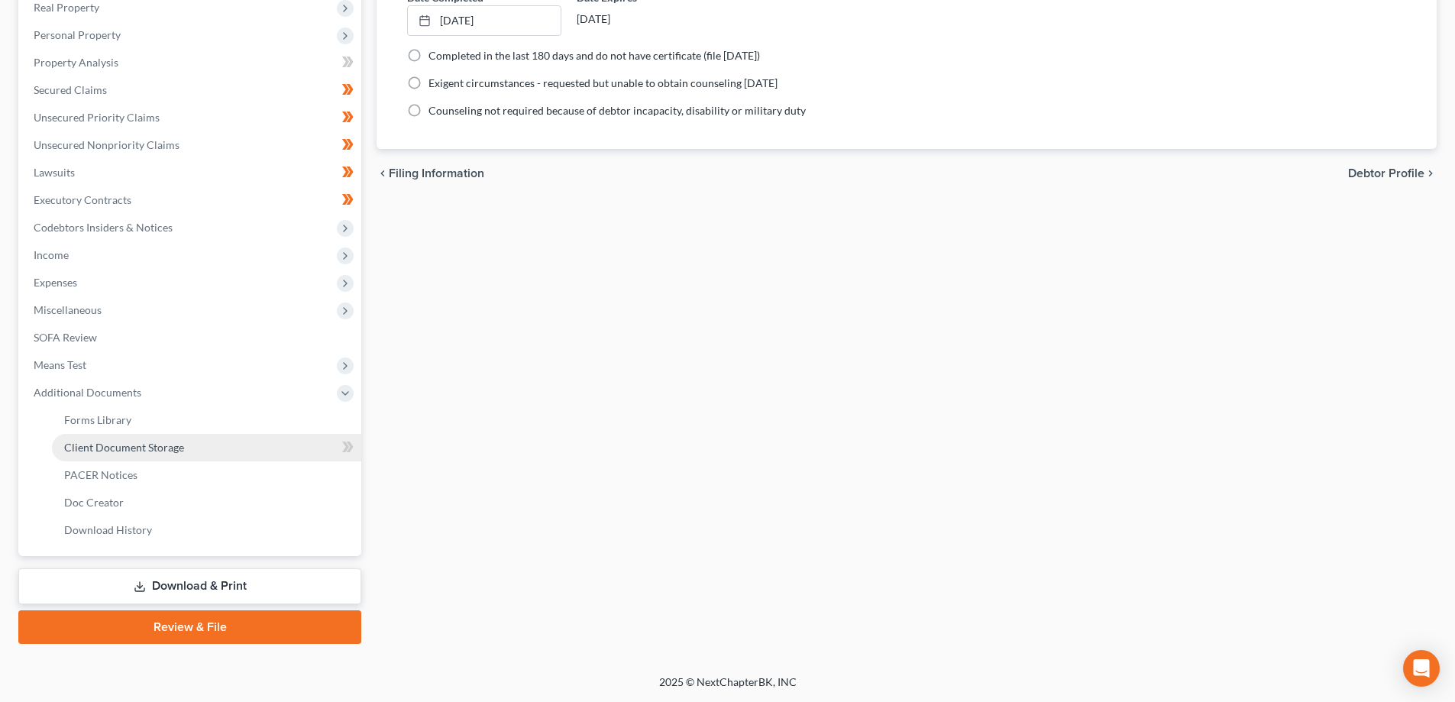
click at [126, 448] on span "Client Document Storage" at bounding box center [124, 447] width 120 height 13
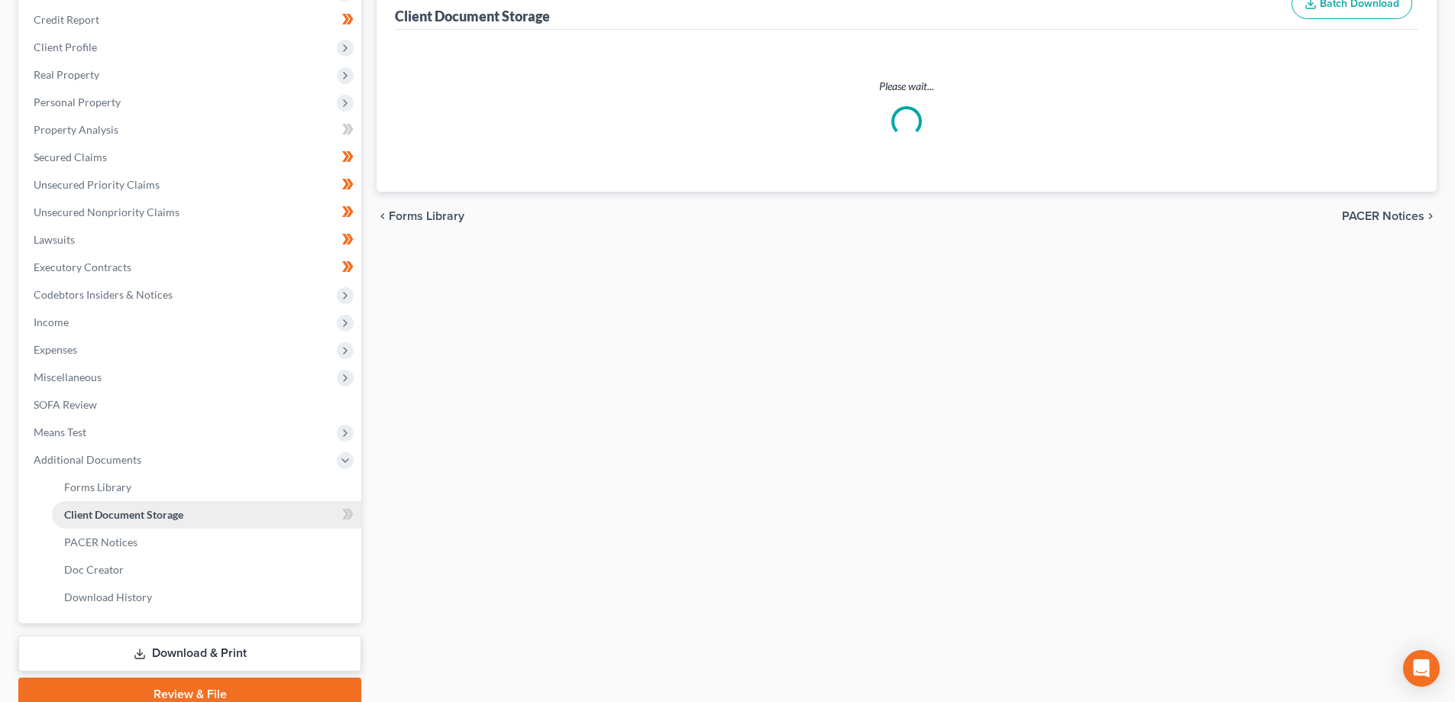
select select "9"
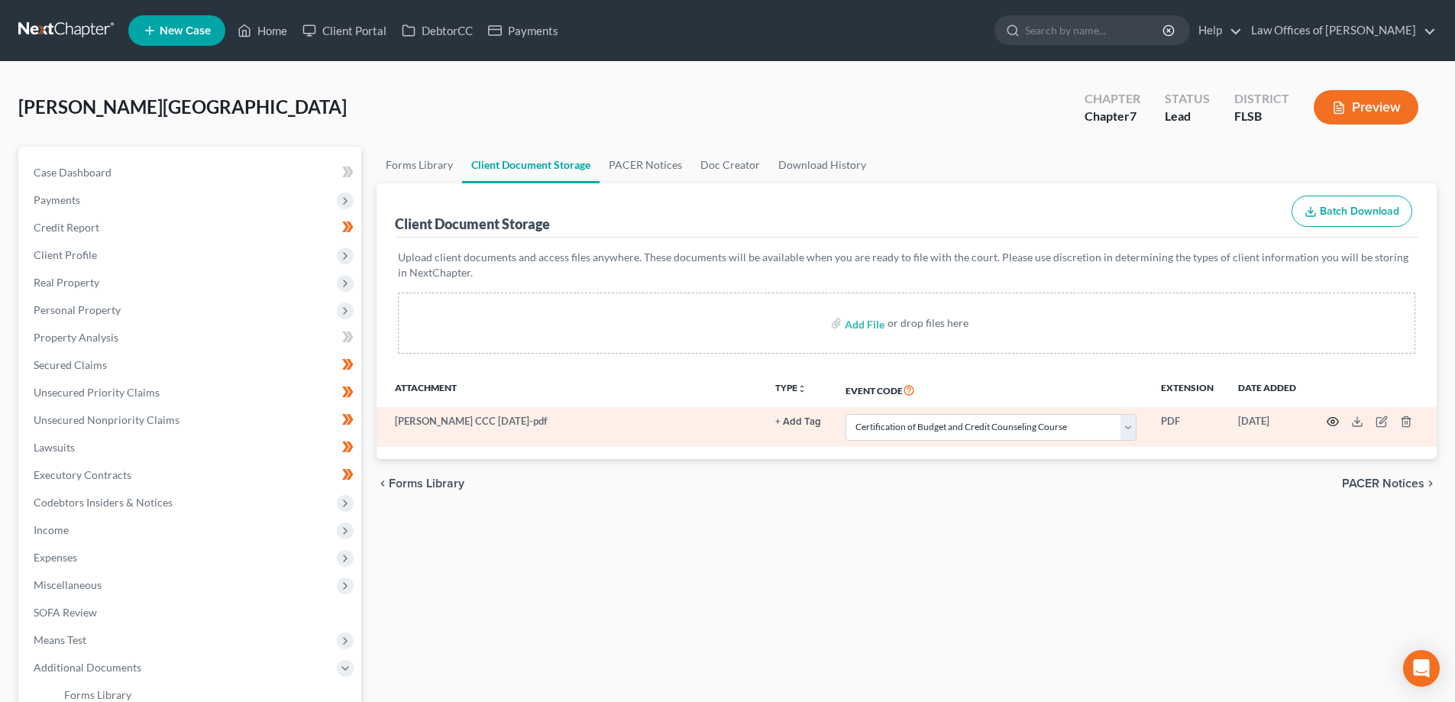
click at [1336, 421] on icon "button" at bounding box center [1333, 422] width 12 height 12
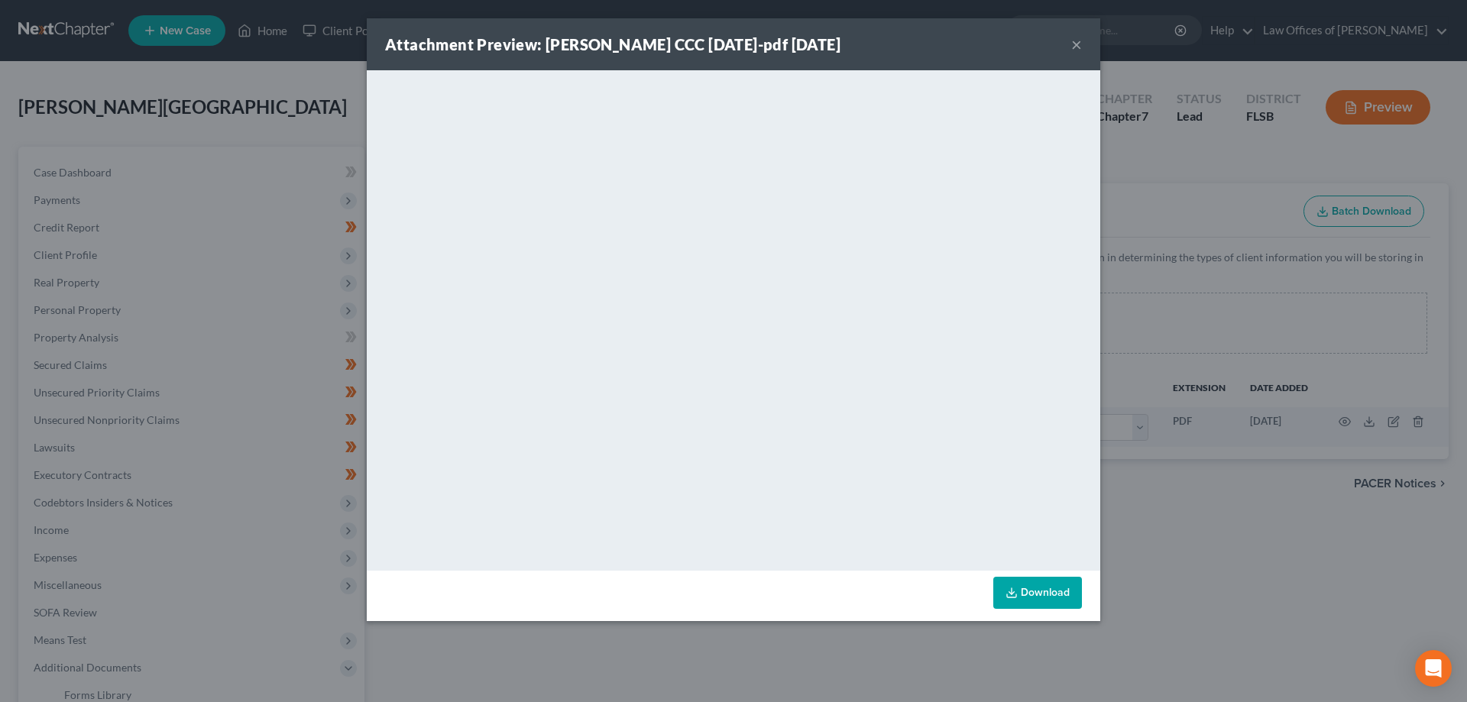
click at [1073, 36] on button "×" at bounding box center [1076, 44] width 11 height 18
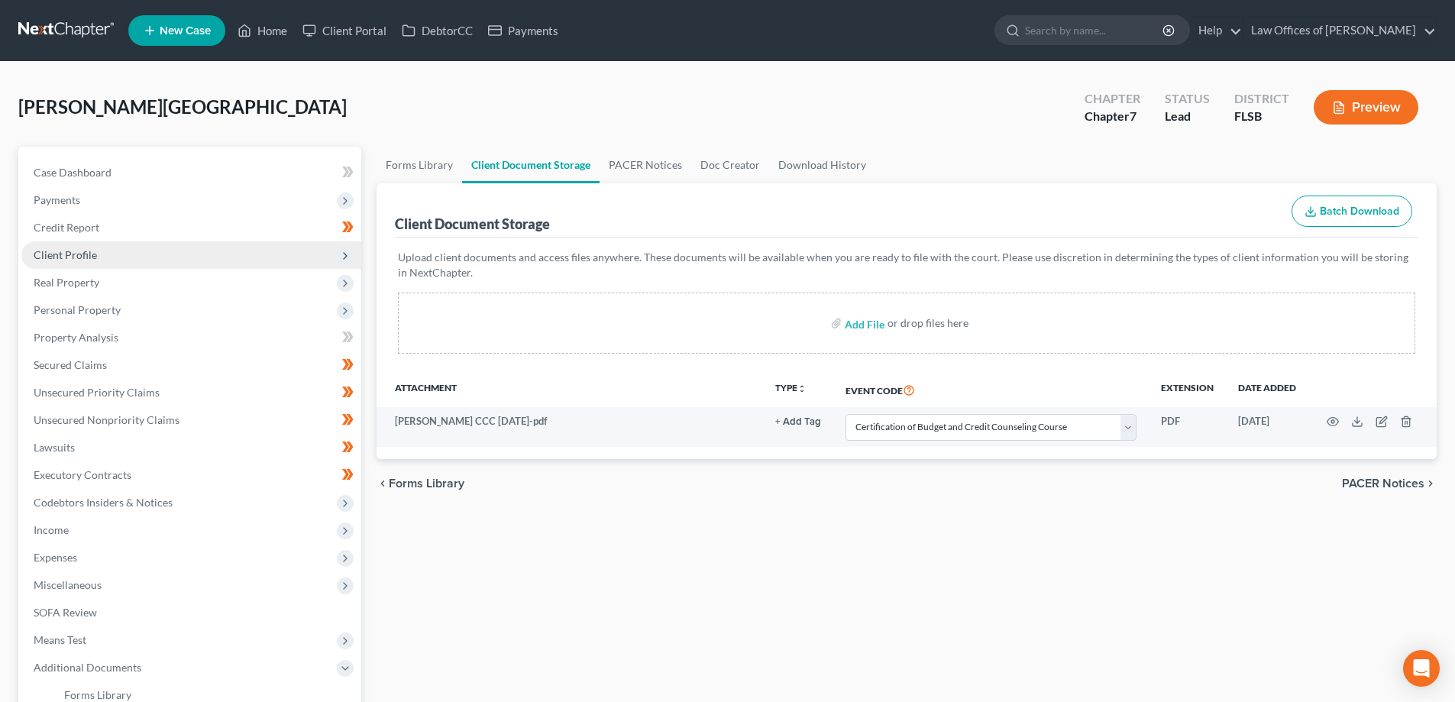
click at [102, 257] on span "Client Profile" at bounding box center [191, 254] width 340 height 27
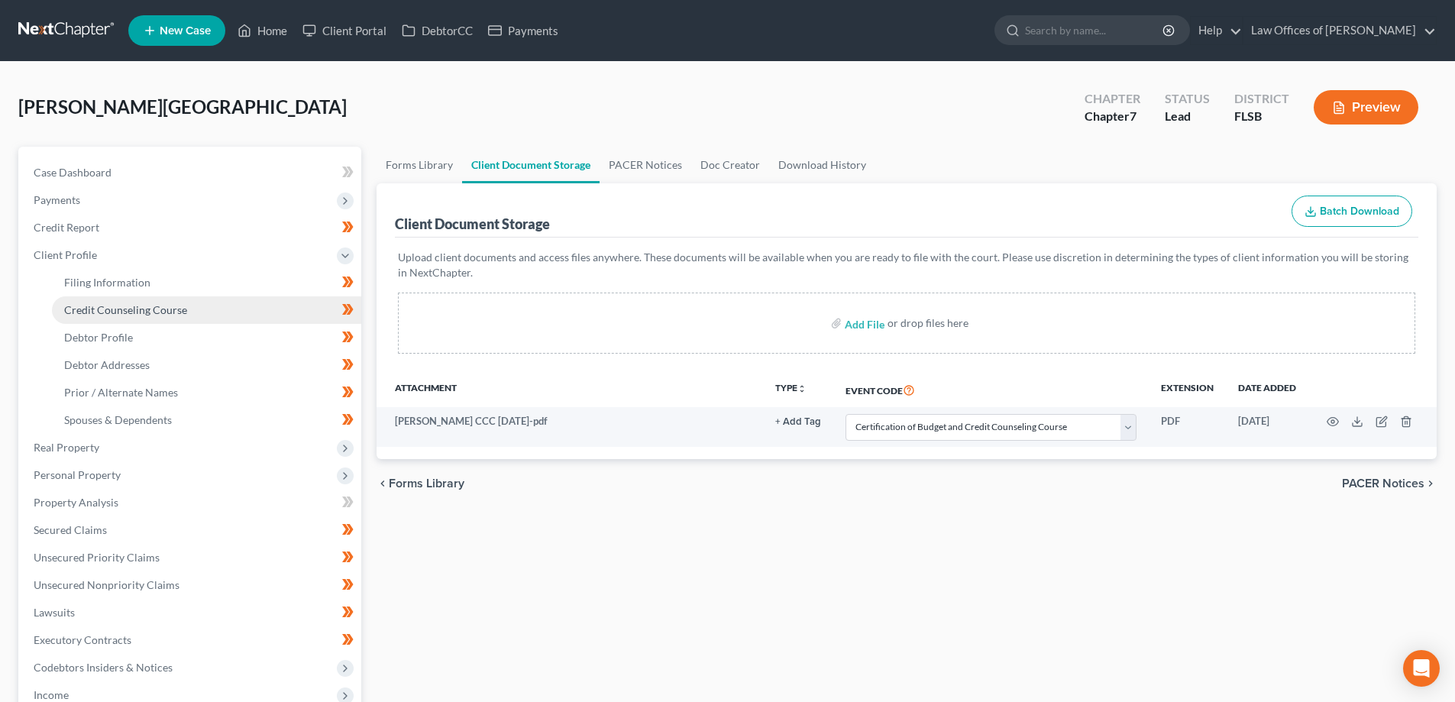
click at [131, 308] on span "Credit Counseling Course" at bounding box center [125, 309] width 123 height 13
